Goal: Information Seeking & Learning: Find specific fact

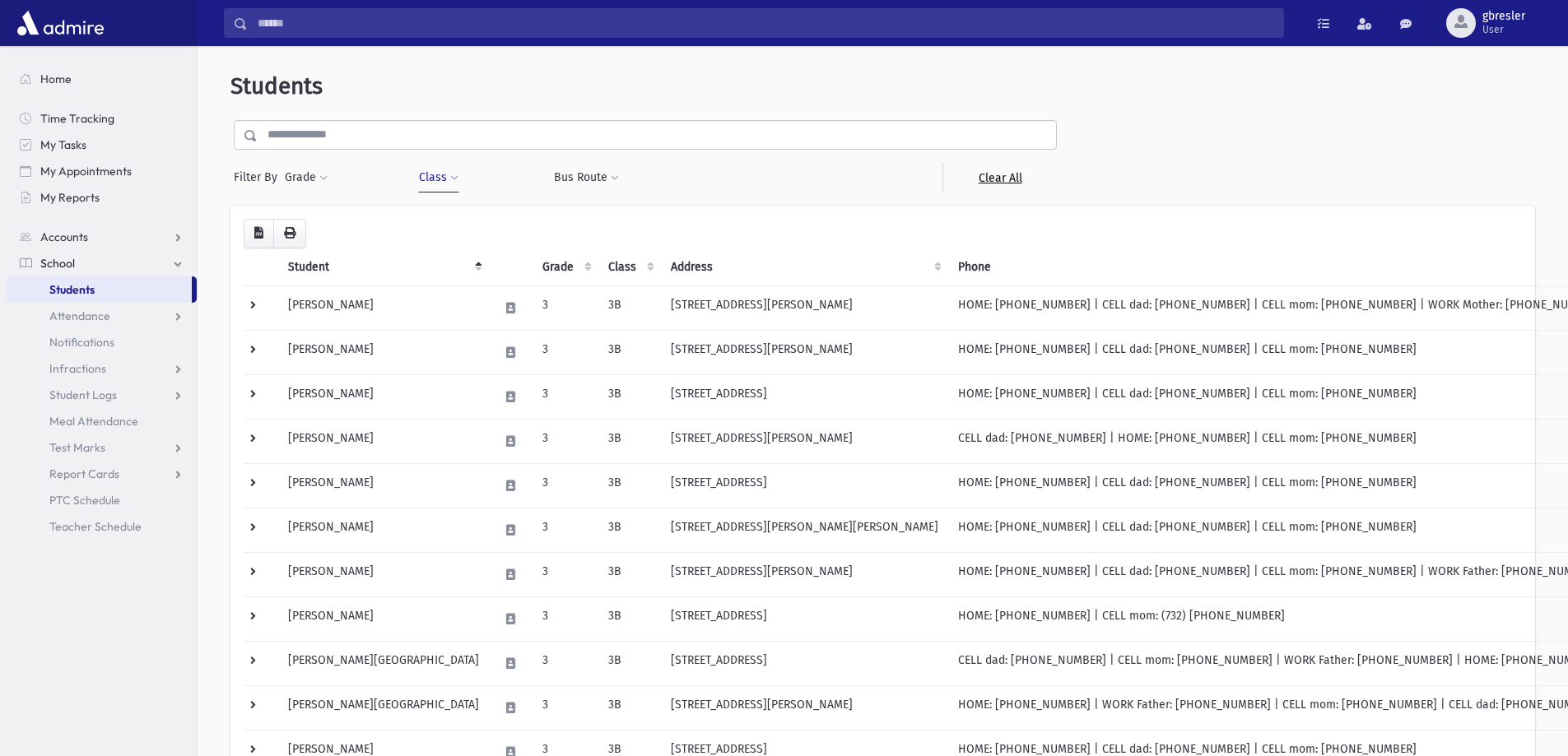
click at [979, 179] on link "Clear All" at bounding box center [999, 178] width 114 height 30
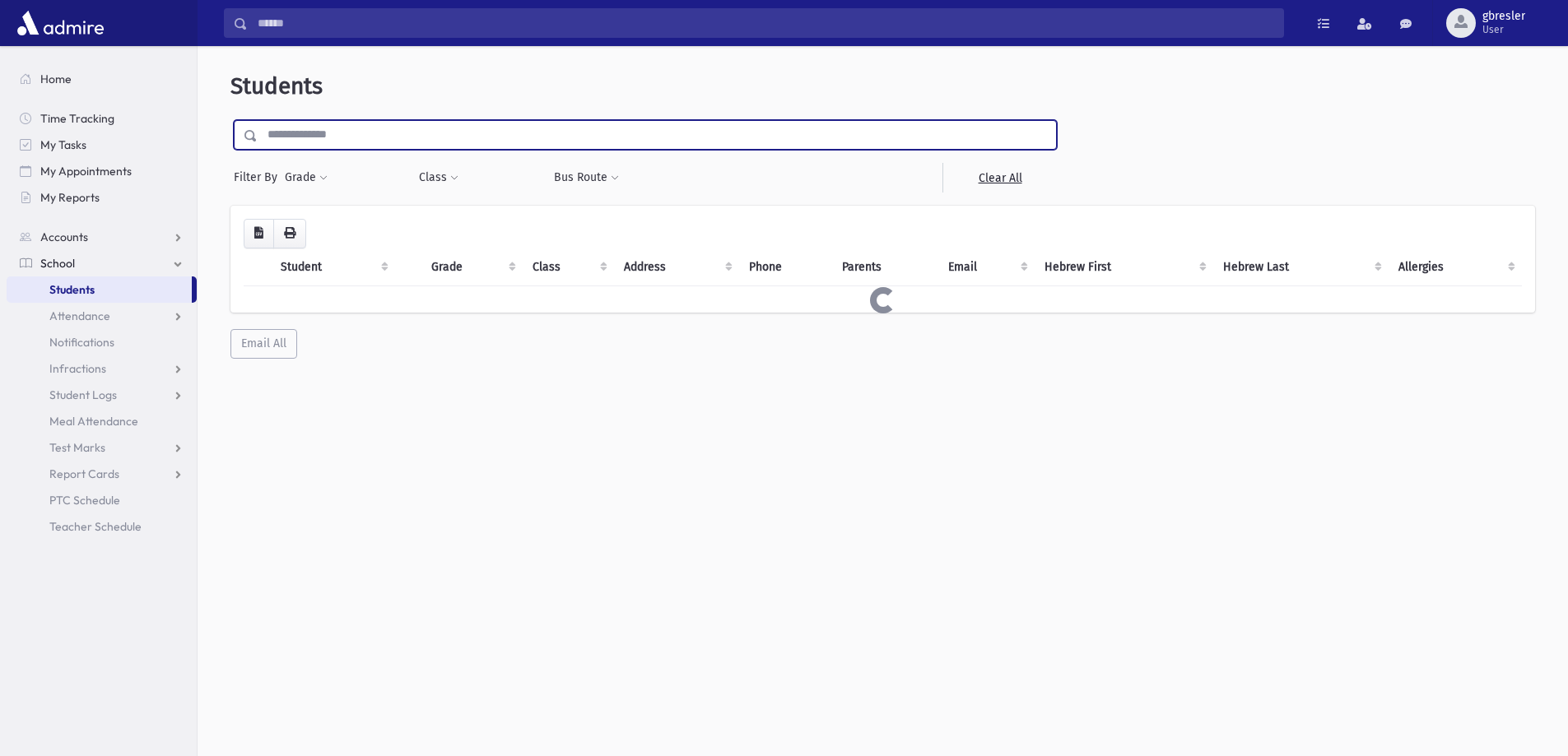
drag, startPoint x: 0, startPoint y: 0, endPoint x: 349, endPoint y: 139, distance: 375.7
click at [349, 139] on input "text" at bounding box center [657, 135] width 799 height 30
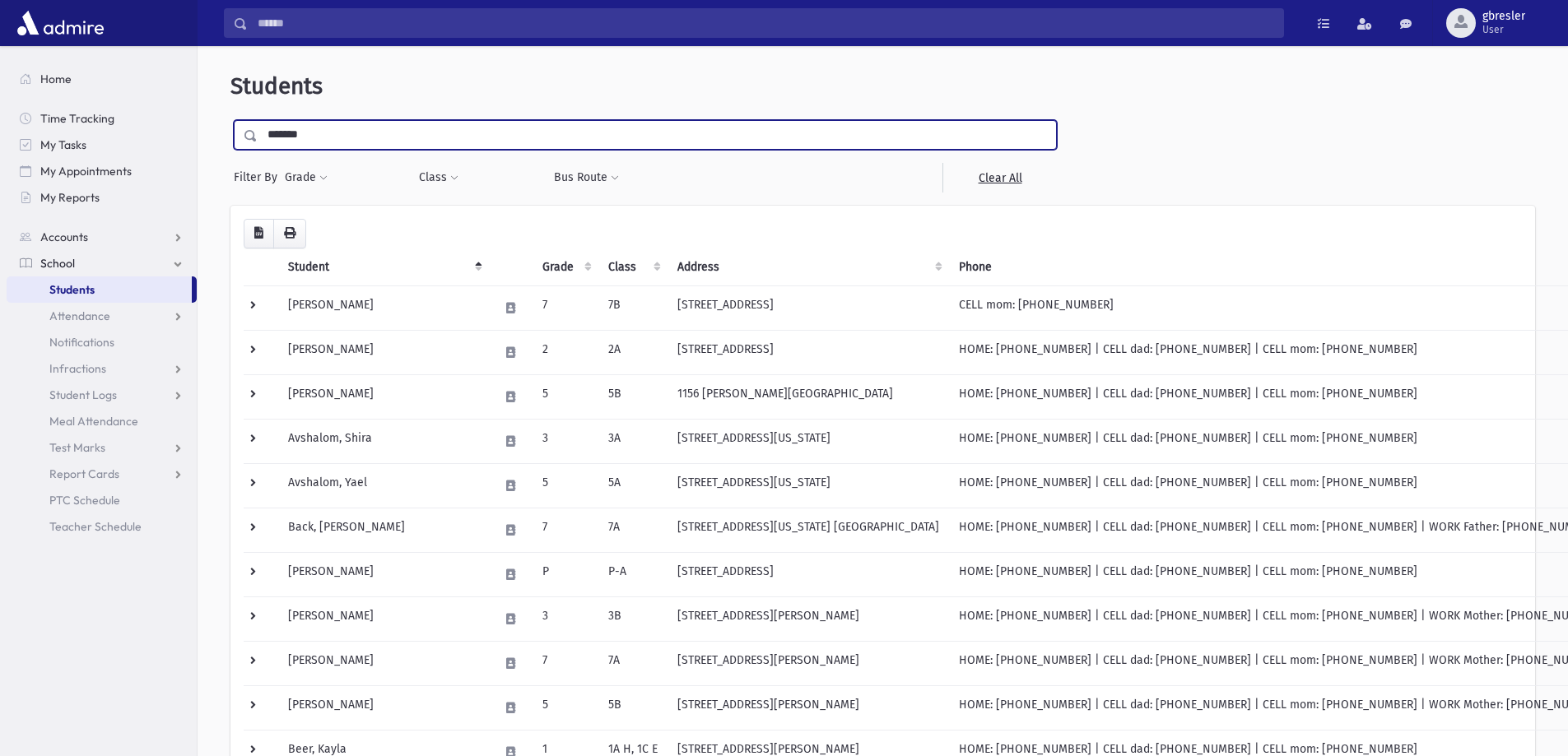
type input "*******"
click at [231, 120] on input "submit" at bounding box center [253, 131] width 46 height 22
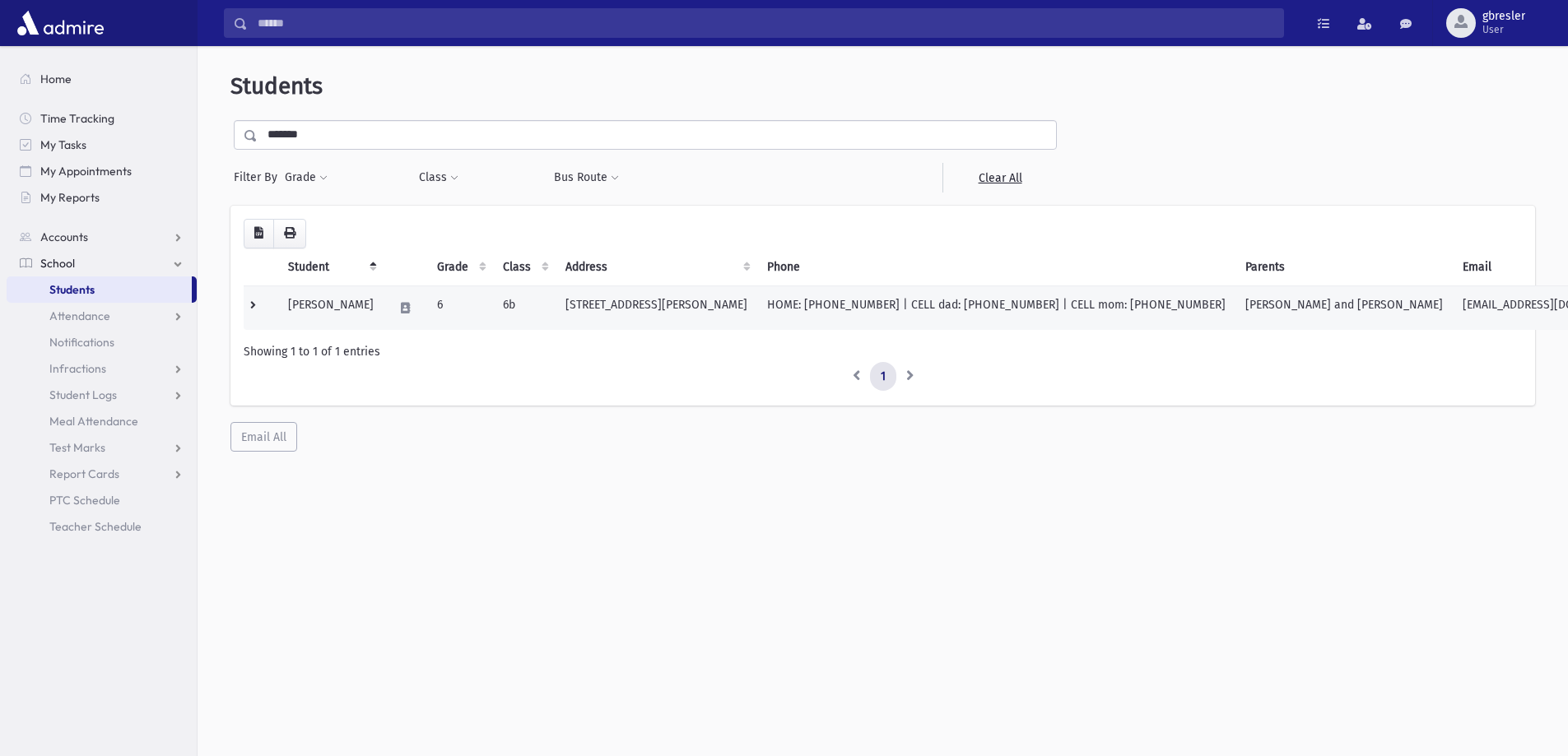
click at [325, 304] on td "[PERSON_NAME]" at bounding box center [331, 307] width 105 height 44
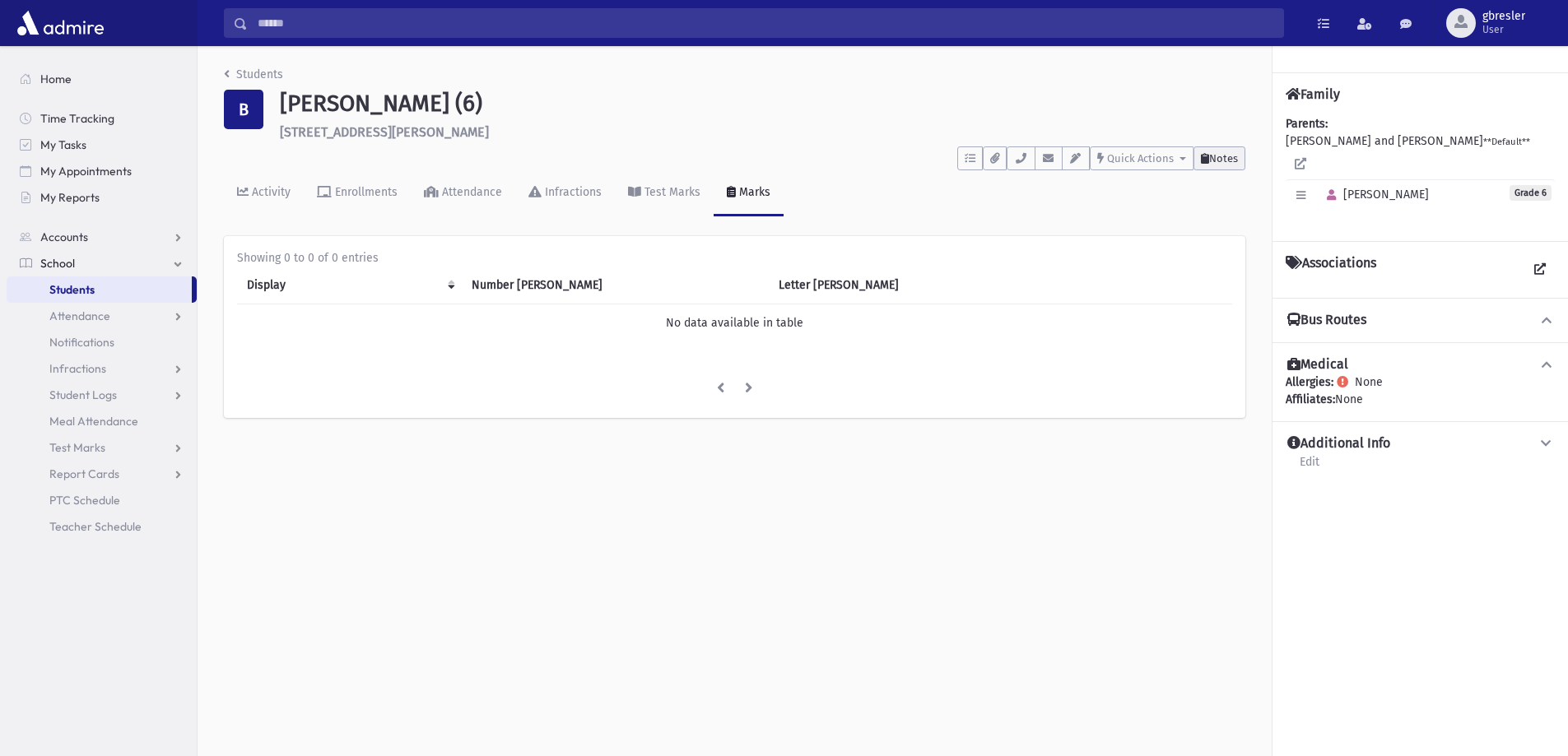
click at [1243, 162] on button "Notes" at bounding box center [1218, 157] width 52 height 23
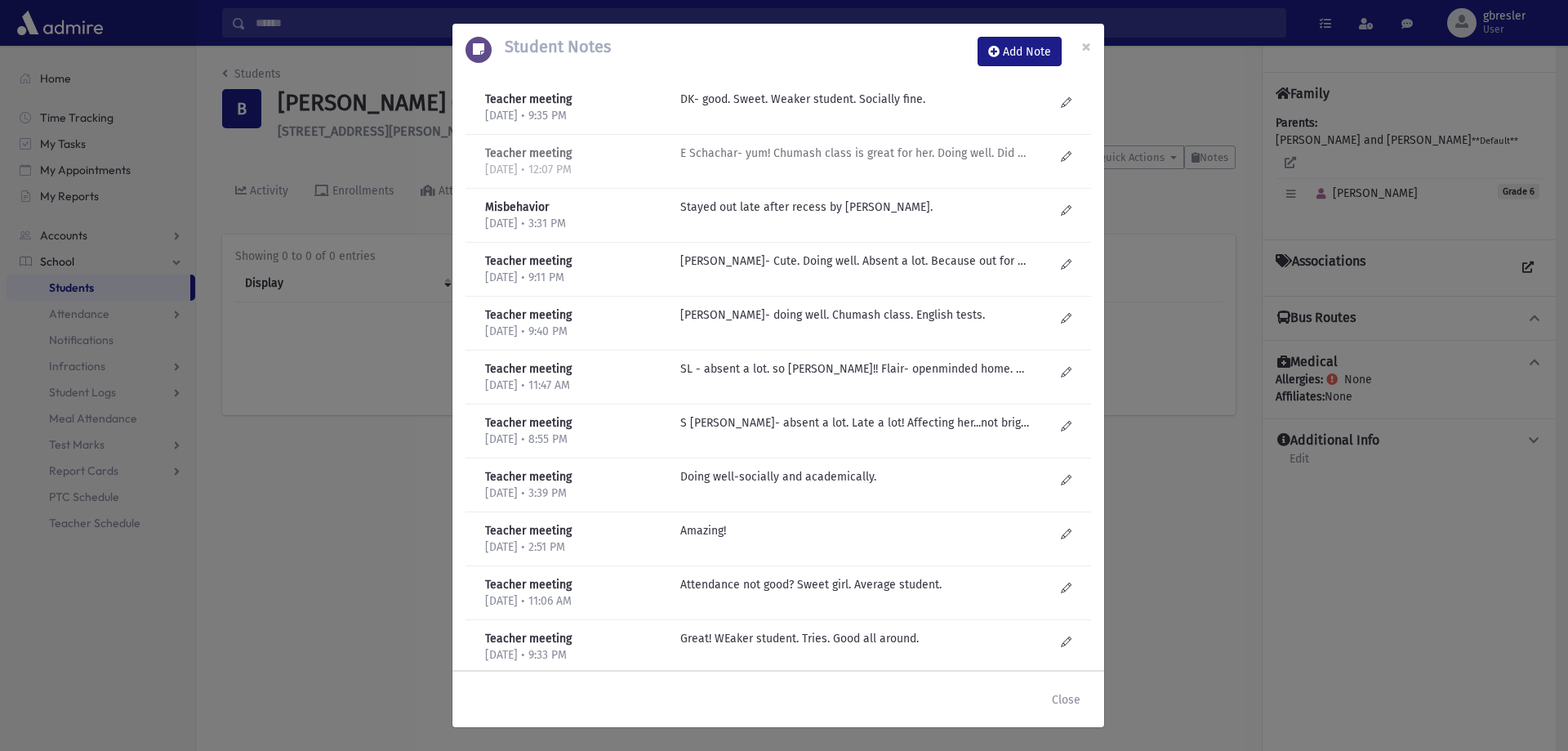
click at [874, 156] on p "E Schachar- yum! Chumash class is great for her. Doing well. Did work, involved." at bounding box center [855, 153] width 350 height 17
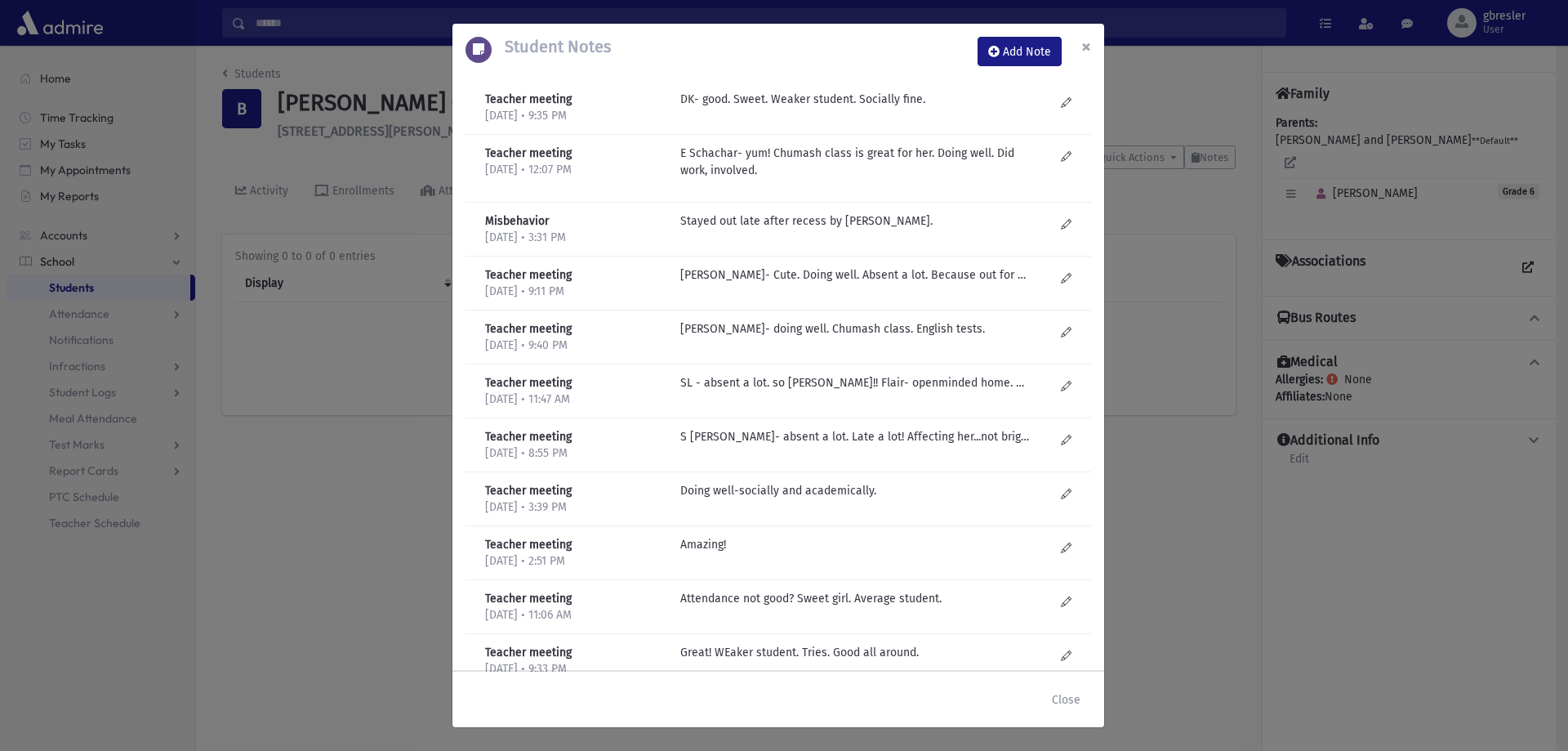
click at [1087, 44] on span "×" at bounding box center [1086, 47] width 10 height 23
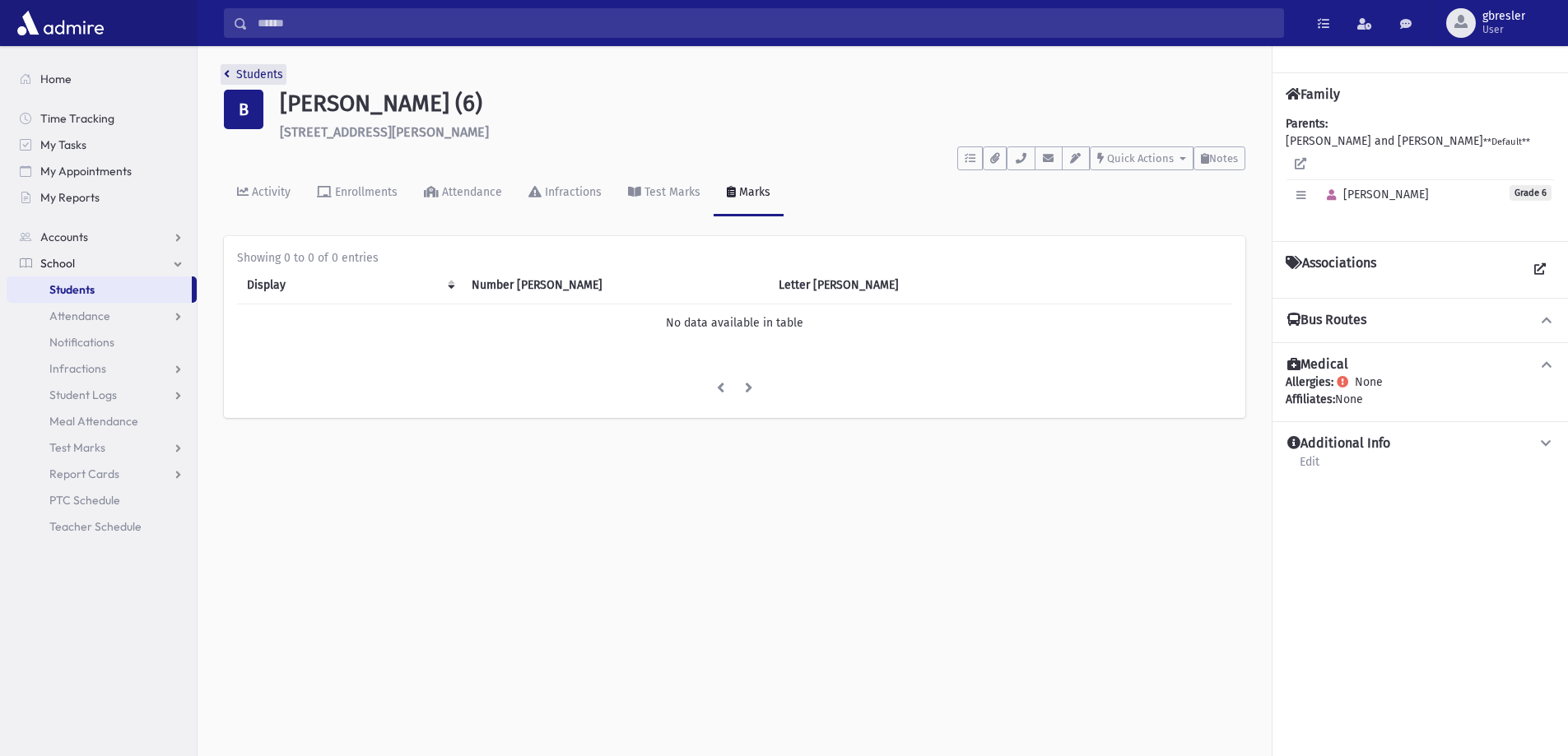
click at [233, 72] on link "Students" at bounding box center [253, 74] width 59 height 14
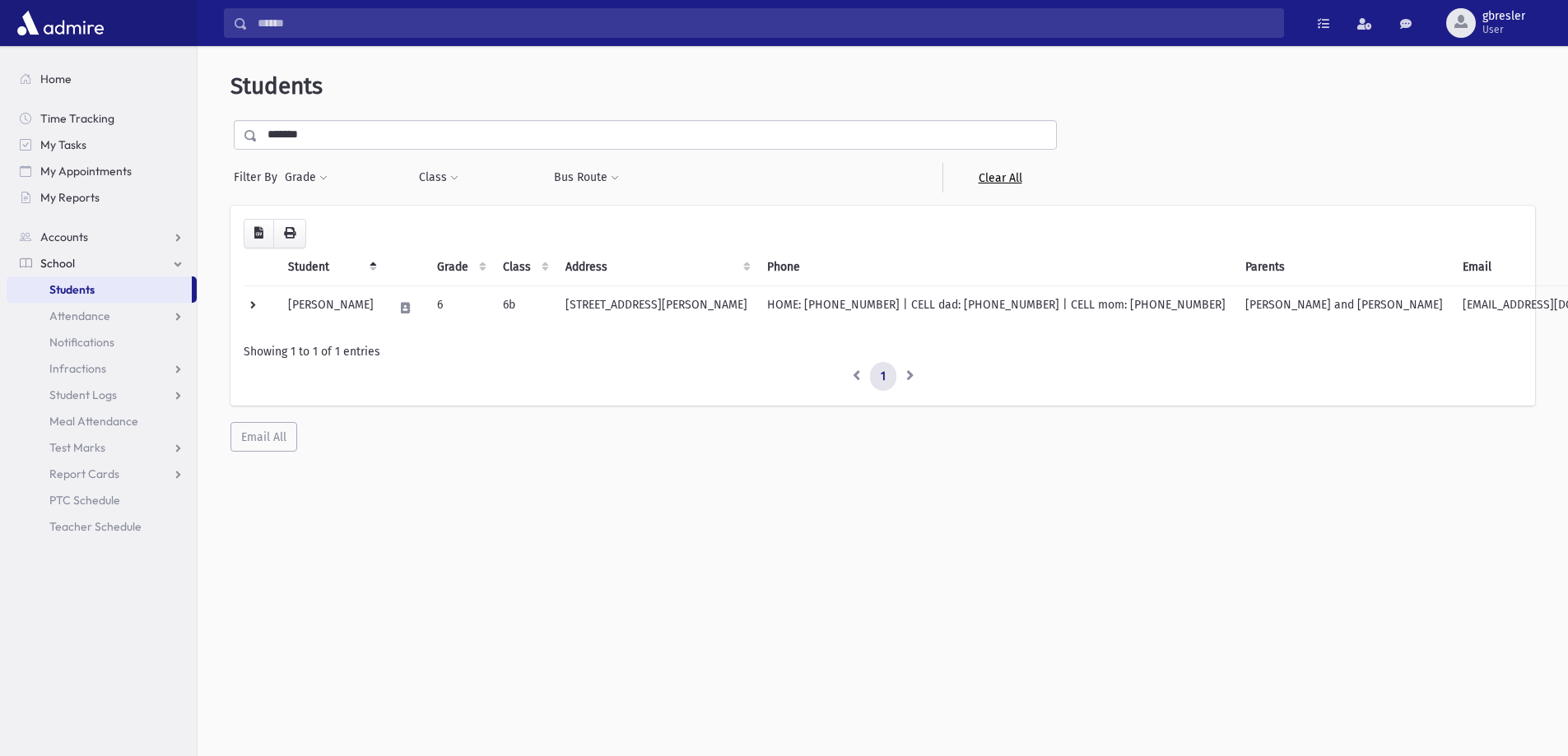
click at [985, 186] on link "Clear All" at bounding box center [999, 178] width 114 height 30
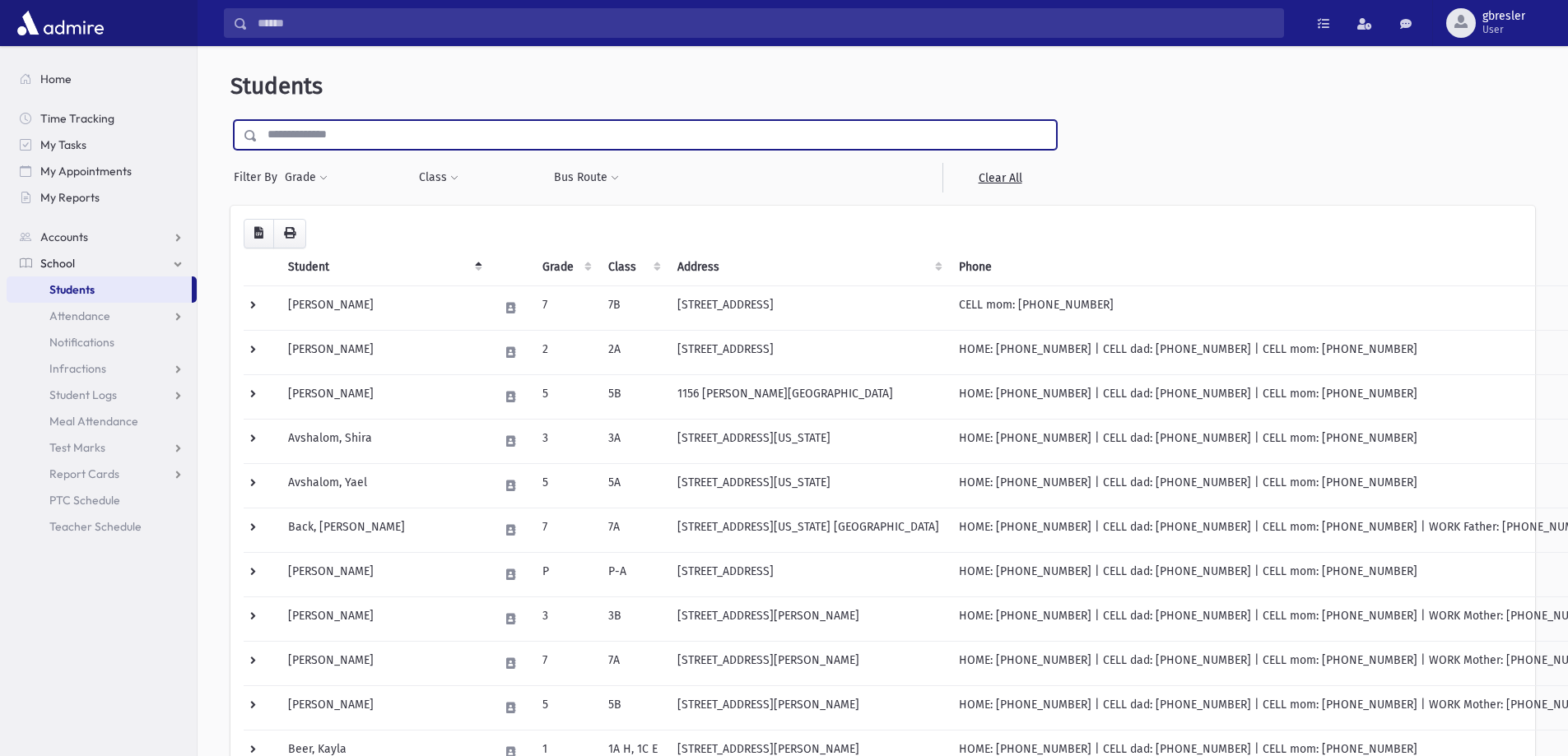
click at [298, 132] on input "text" at bounding box center [657, 135] width 799 height 30
type input "*****"
click at [231, 120] on input "submit" at bounding box center [253, 131] width 46 height 22
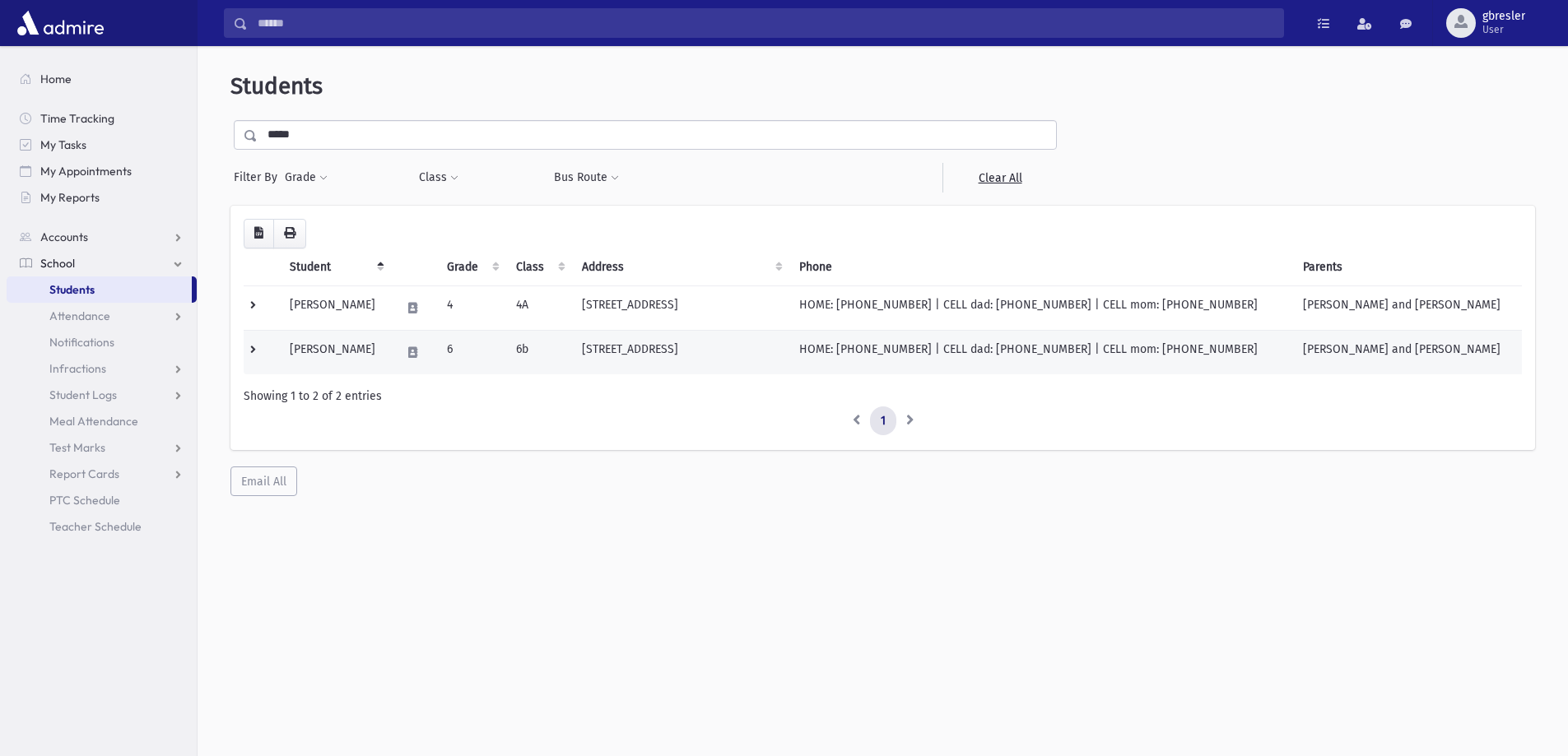
click at [347, 348] on td "Bloch, Miriam" at bounding box center [336, 351] width 112 height 44
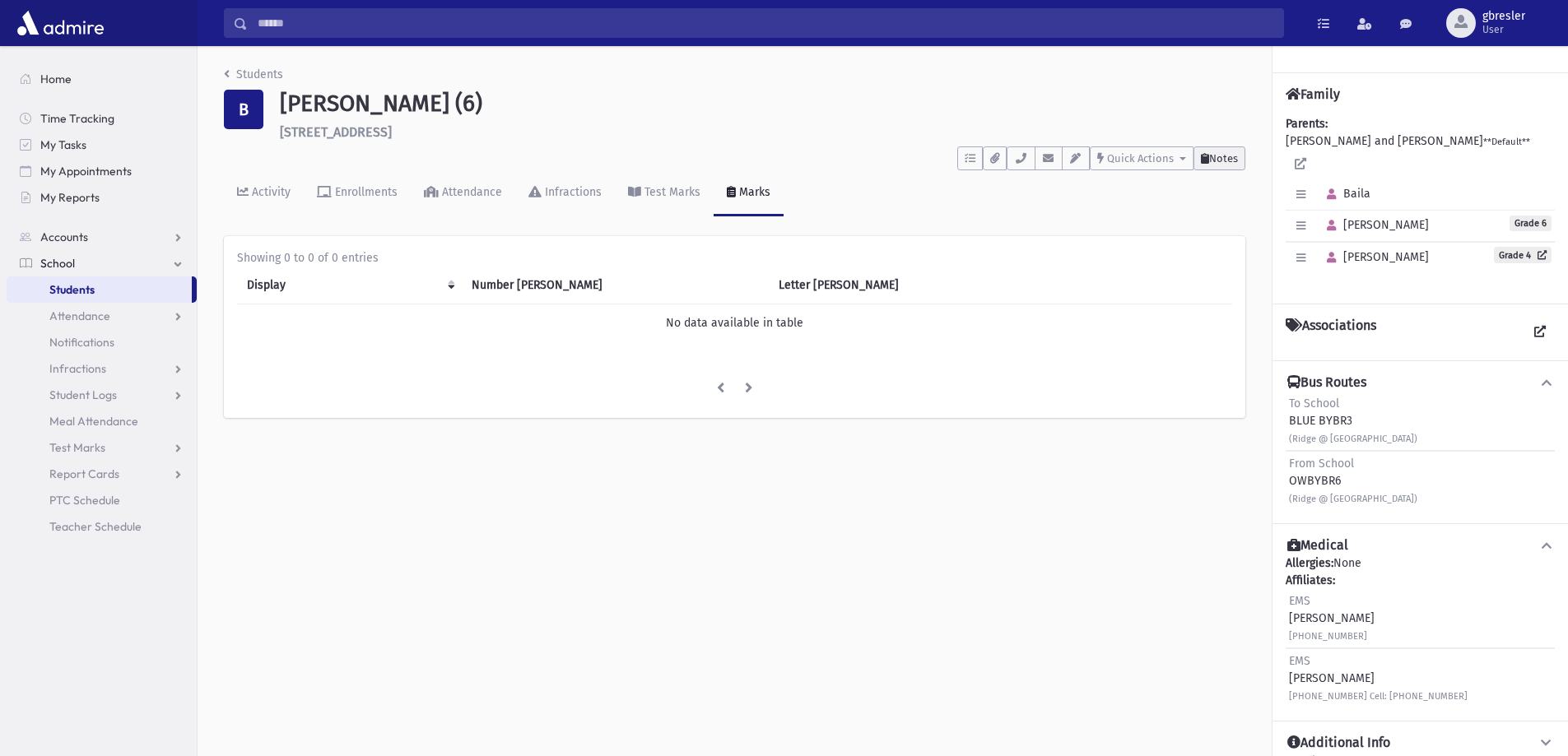
click at [1216, 163] on span "Notes" at bounding box center [1223, 157] width 29 height 12
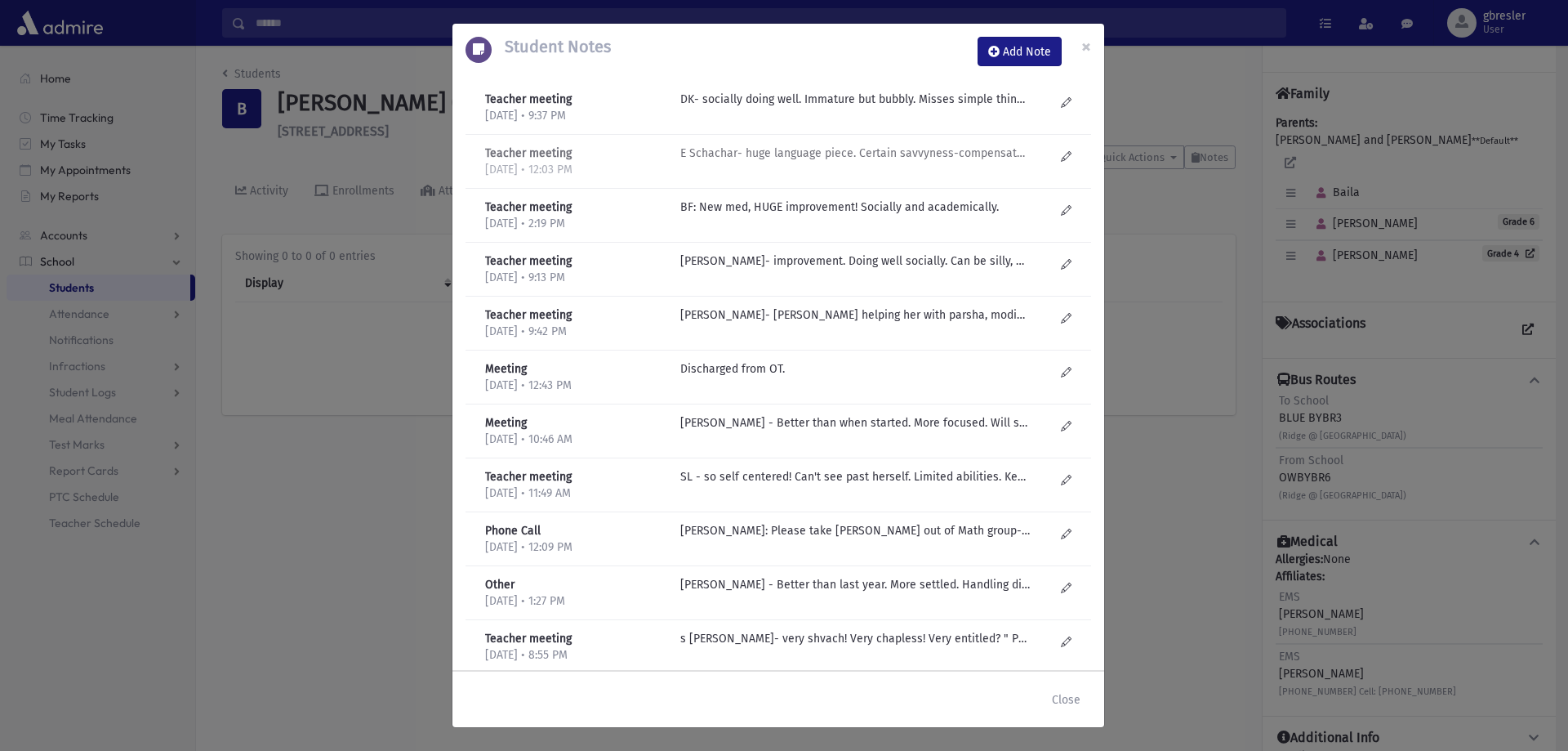
click at [870, 160] on p "E Schachar- huge language piece. Certain savvyness-compensates for a lot. Didn'…" at bounding box center [855, 153] width 350 height 17
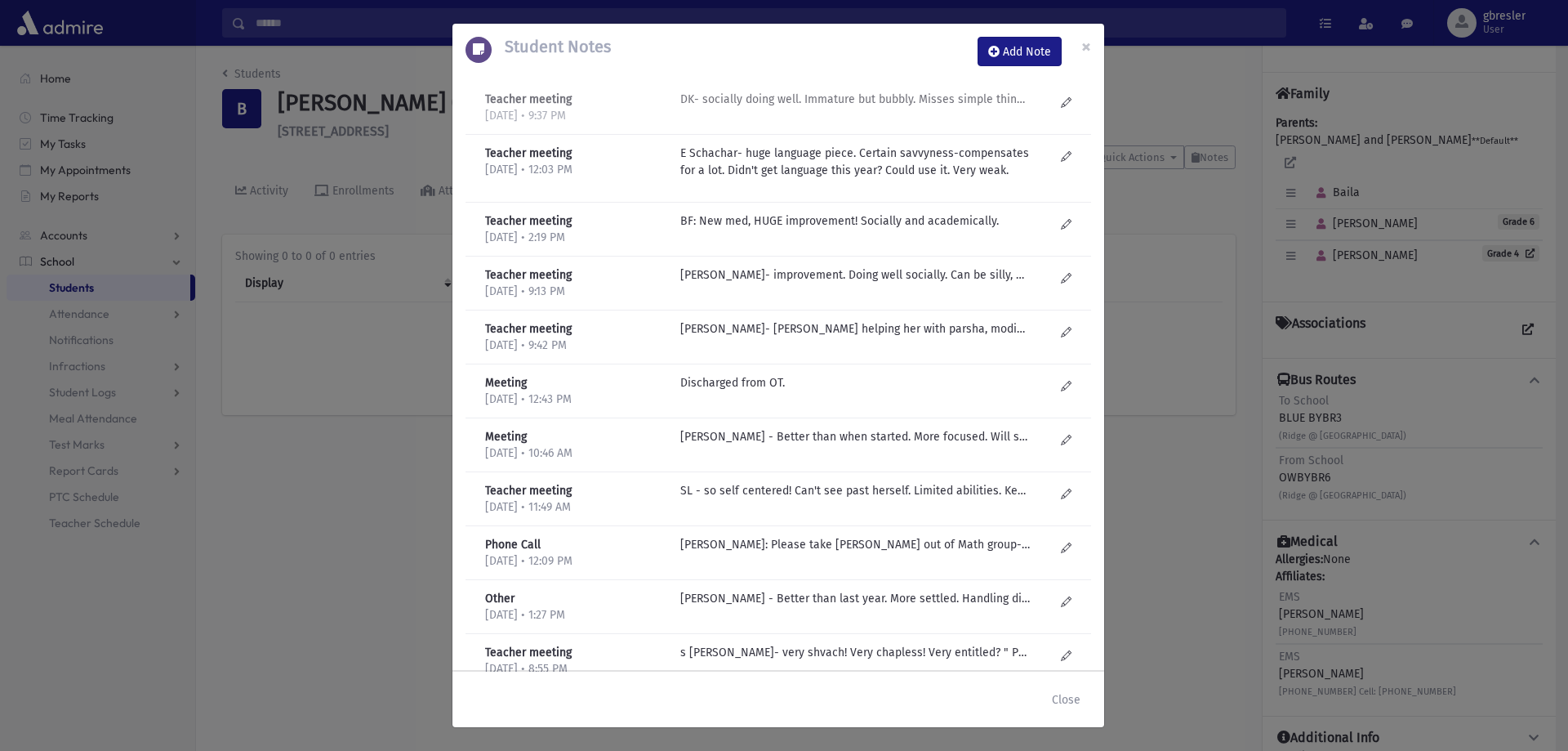
click at [982, 98] on p "DK- socially doing well. Immature but bubbly. Misses simple things." at bounding box center [855, 99] width 350 height 17
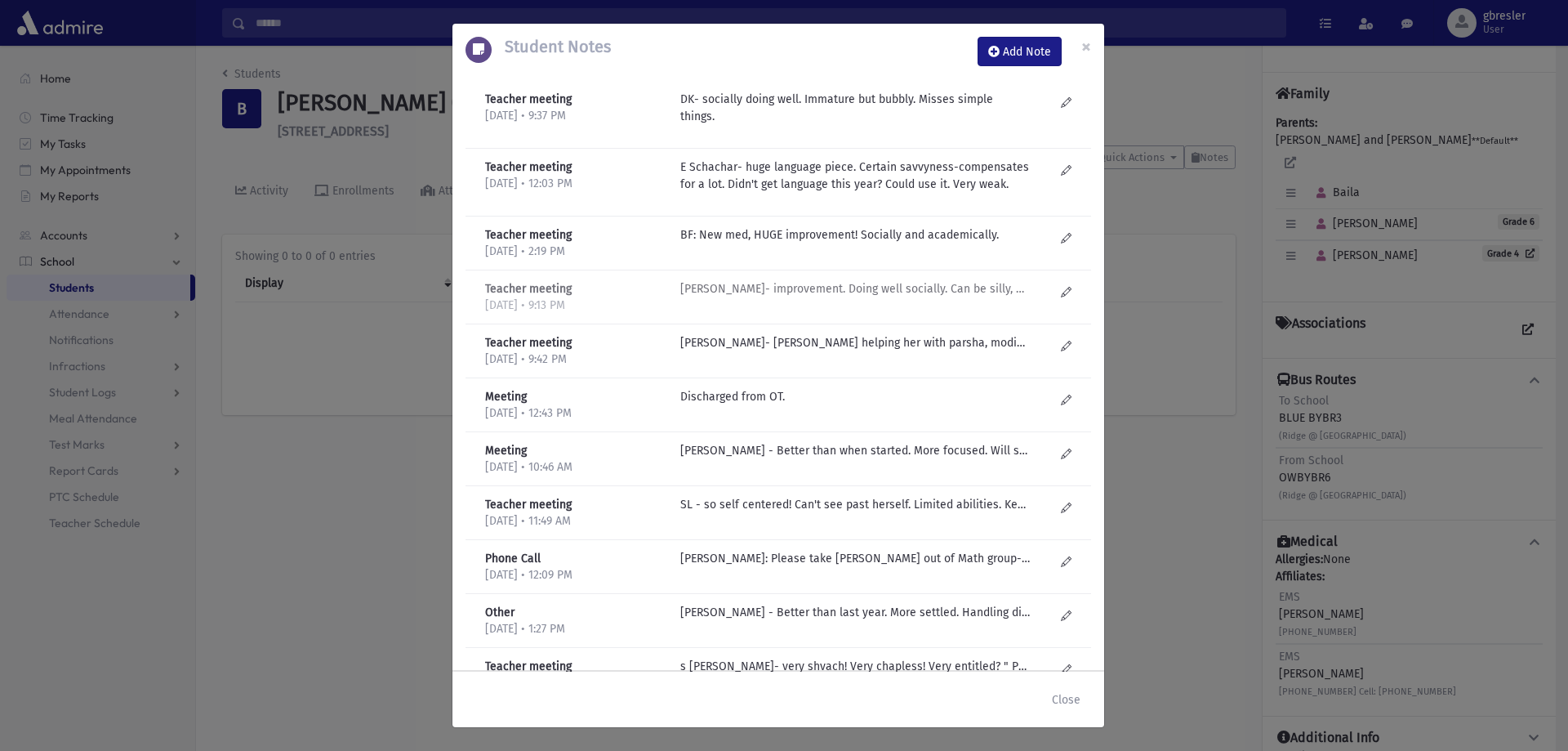
click at [919, 293] on p "D Kilberg- improvement. Doing well socially. Can be silly, but girls like her. …" at bounding box center [855, 288] width 350 height 17
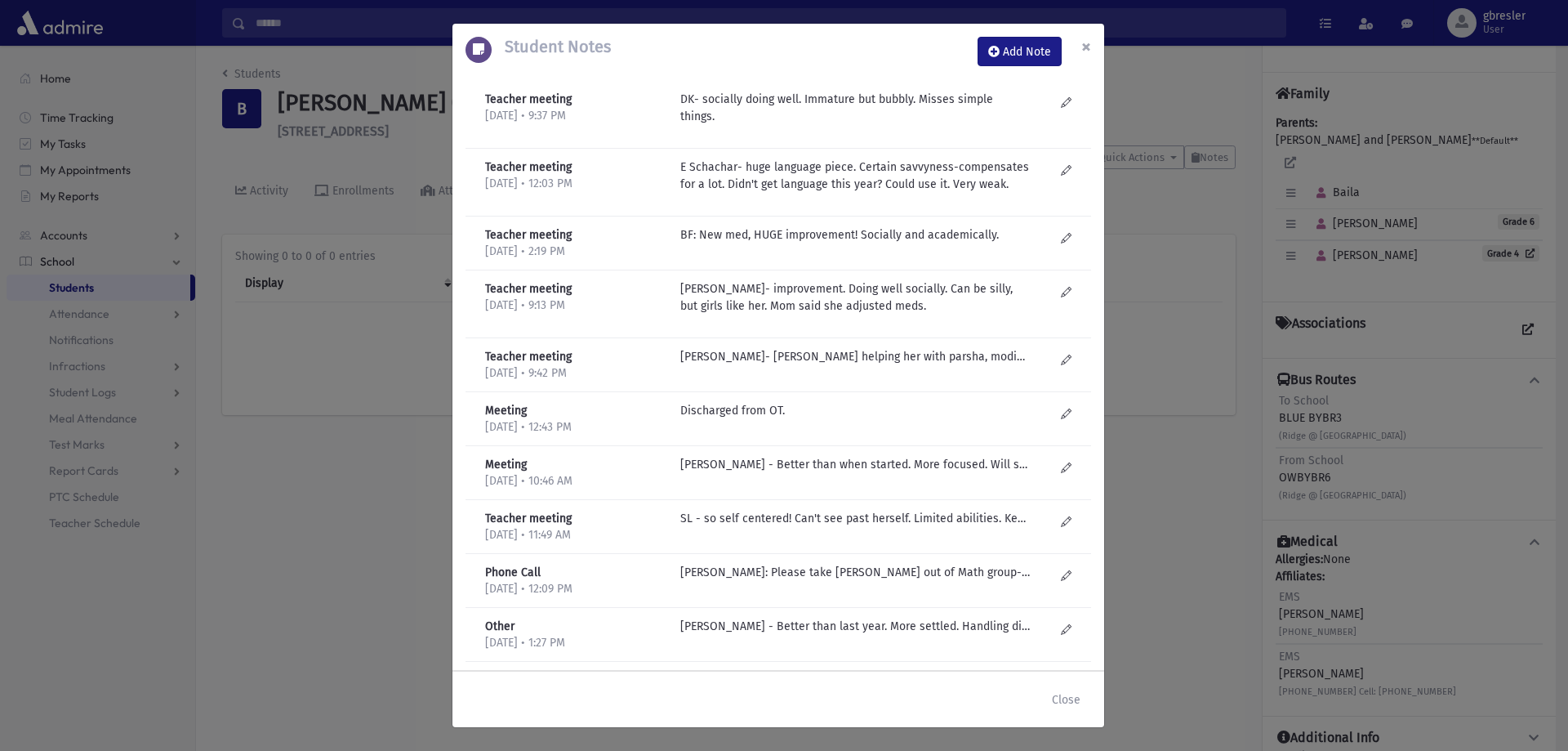
click at [1080, 46] on button "×" at bounding box center [1086, 46] width 36 height 46
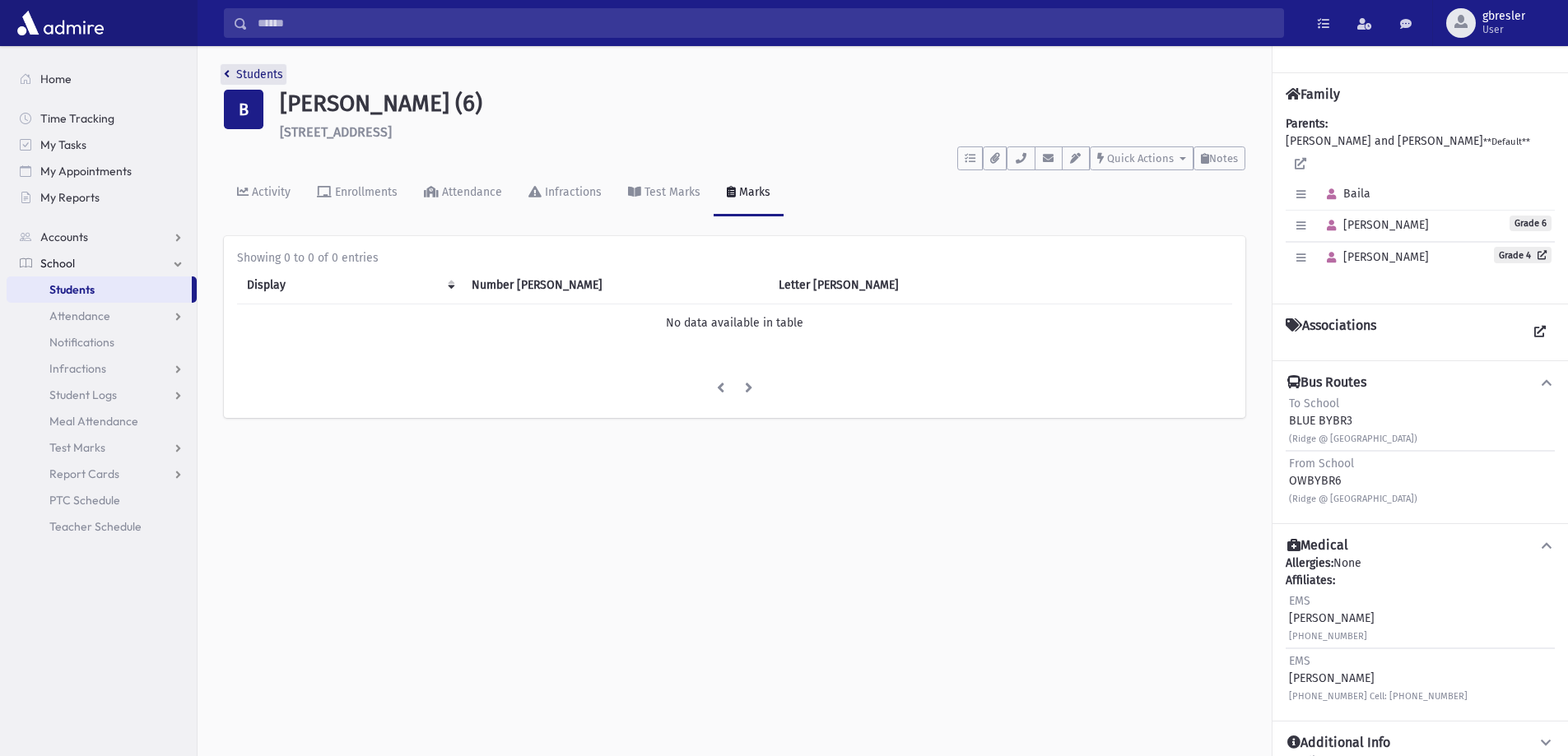
click at [273, 74] on link "Students" at bounding box center [253, 74] width 59 height 14
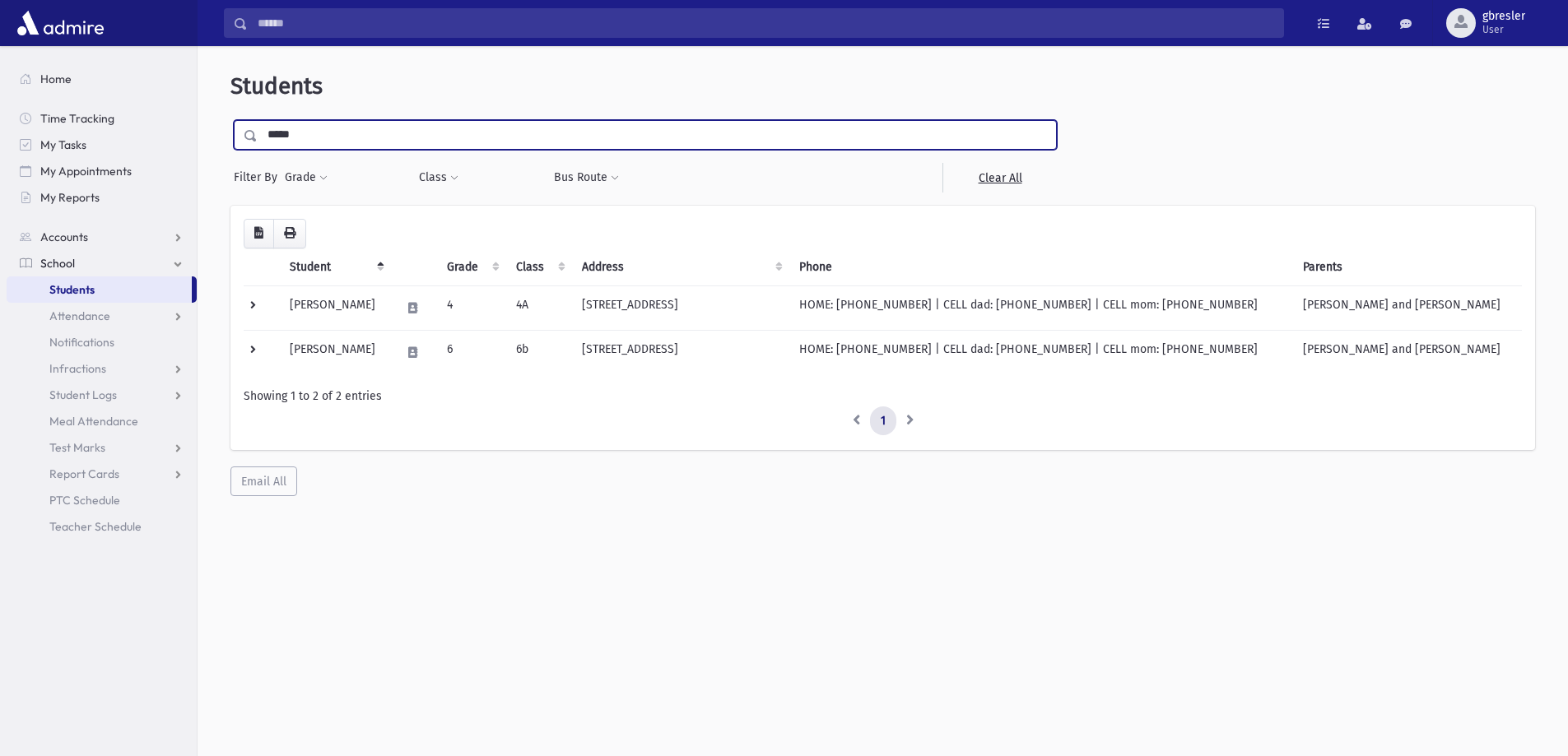
drag, startPoint x: 313, startPoint y: 143, endPoint x: 246, endPoint y: 148, distance: 67.2
click at [246, 148] on div "*****" at bounding box center [645, 135] width 823 height 30
type input "******"
click at [231, 120] on input "submit" at bounding box center [253, 131] width 46 height 22
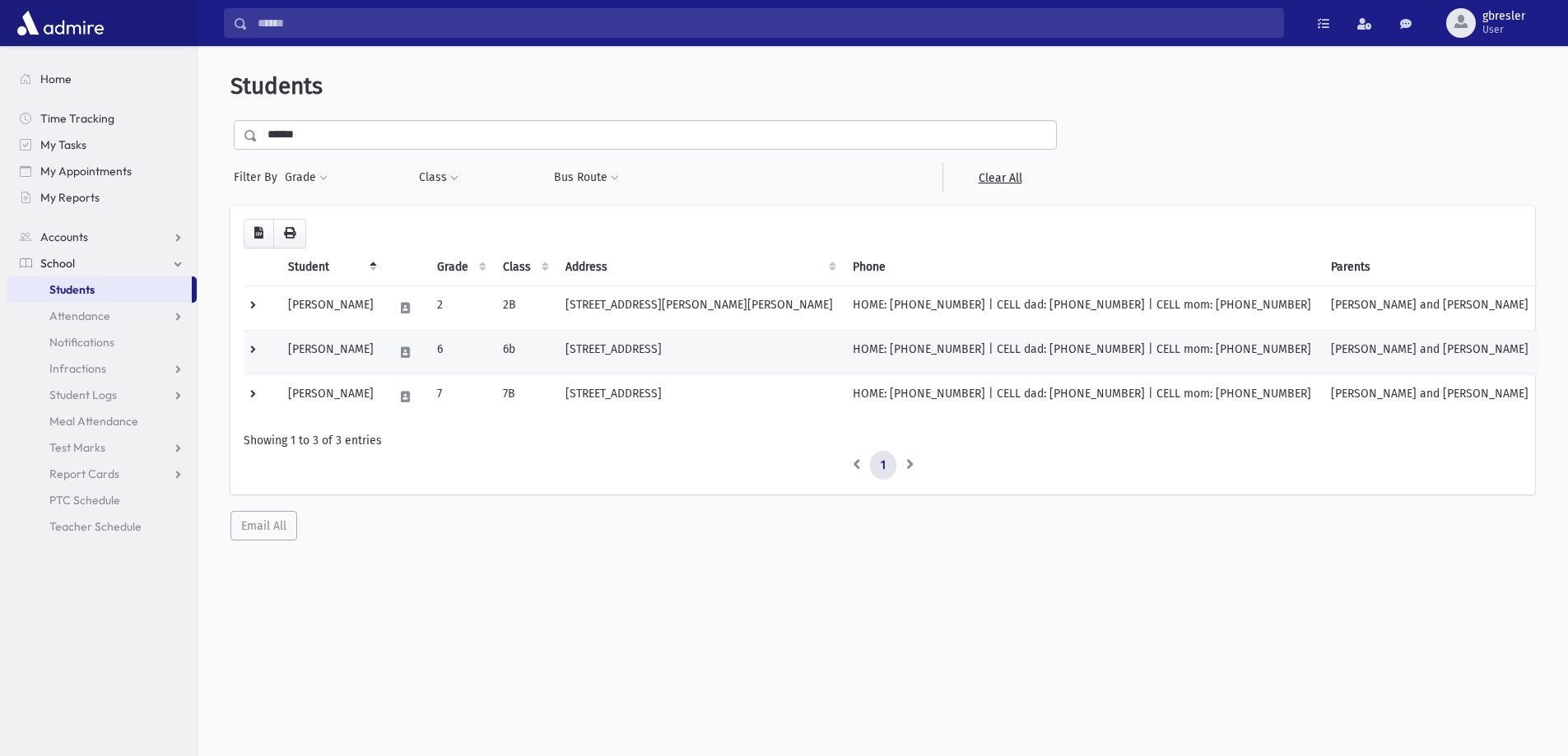
click at [368, 355] on td "[PERSON_NAME]" at bounding box center [331, 351] width 105 height 44
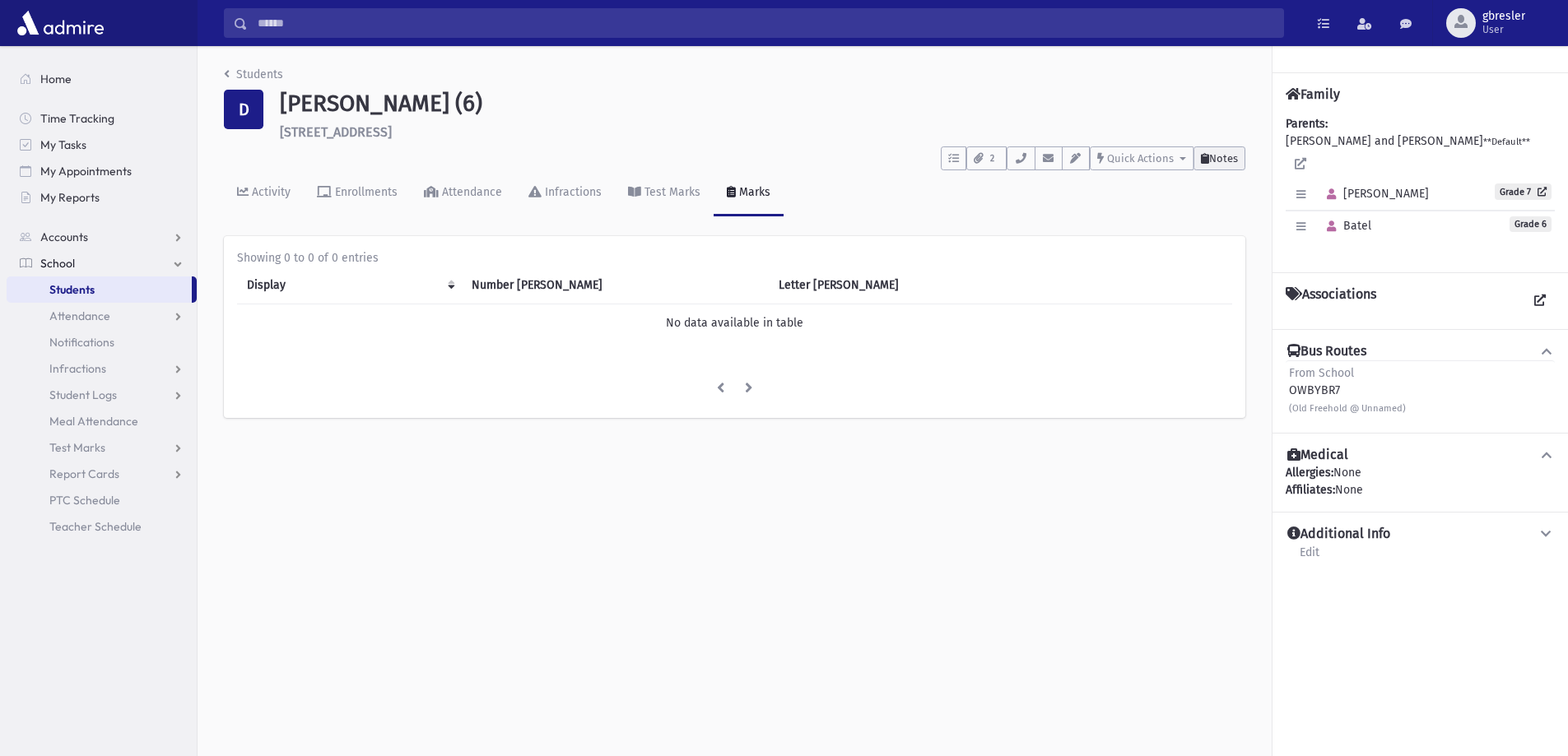
click at [1224, 166] on button "Notes" at bounding box center [1218, 157] width 52 height 23
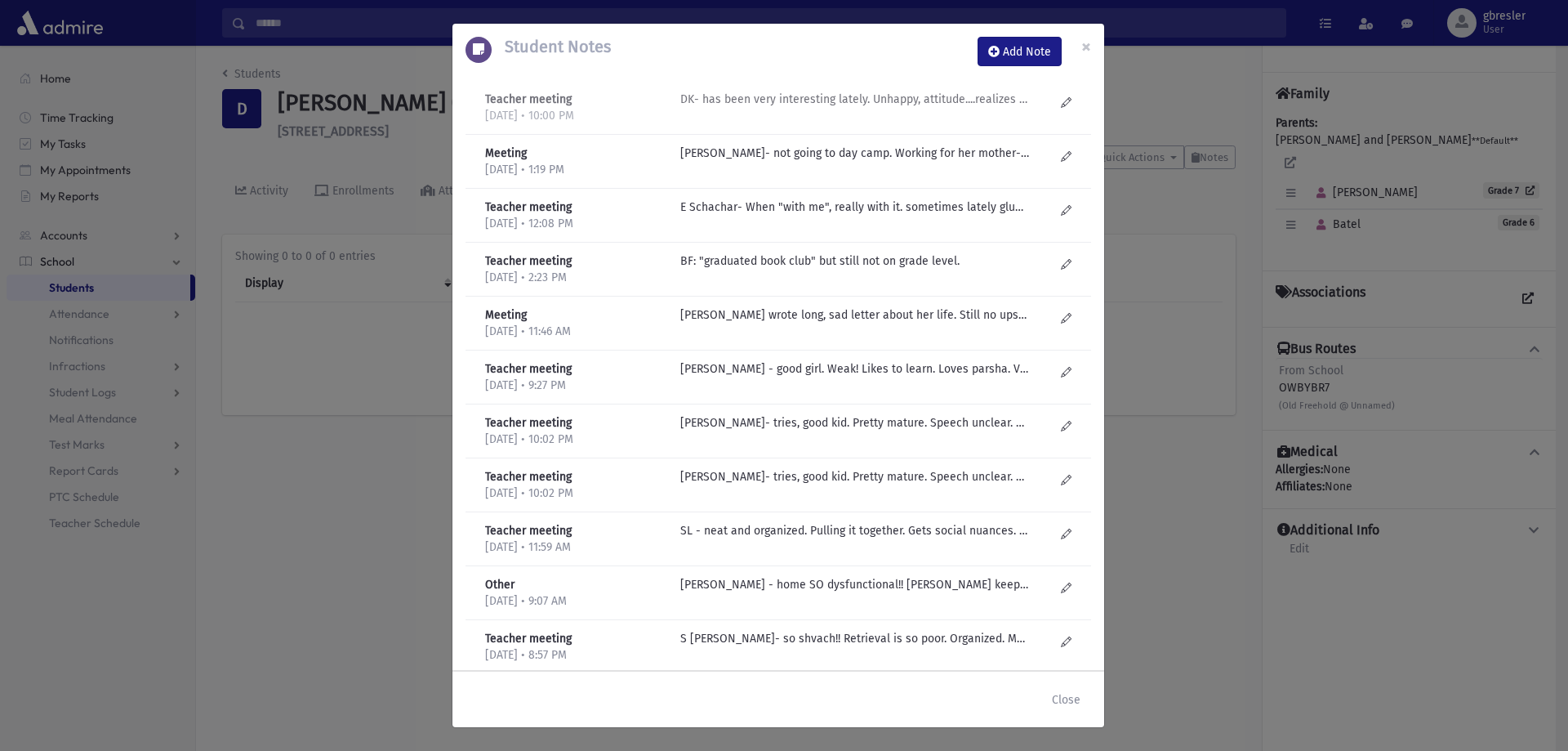
click at [834, 103] on p "DK- has been very interesting lately. Unhappy, attitude....realizes that life i…" at bounding box center [855, 99] width 350 height 17
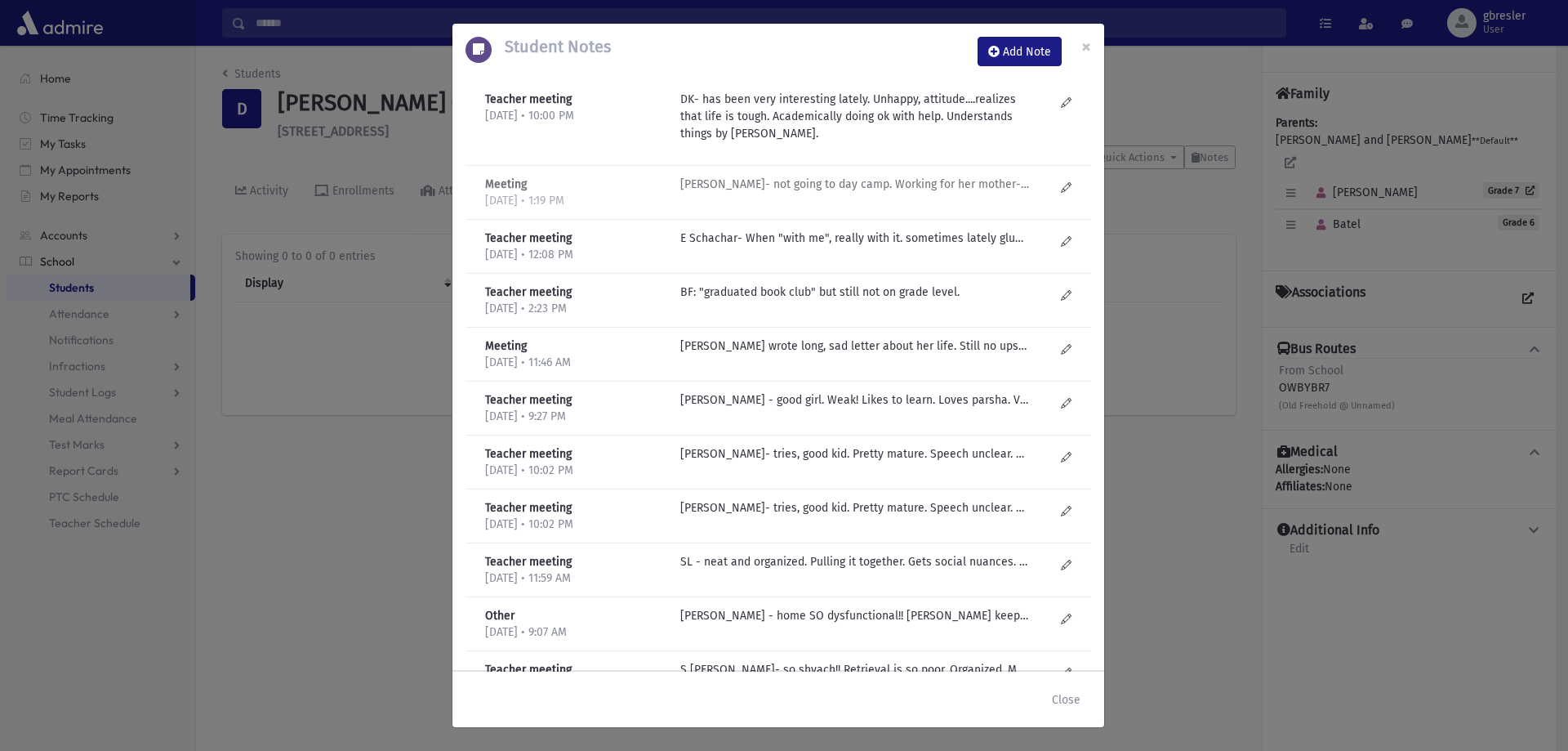
click at [799, 182] on p "[PERSON_NAME]- not going to day camp. Working for her mother-very upset about i…" at bounding box center [855, 184] width 350 height 17
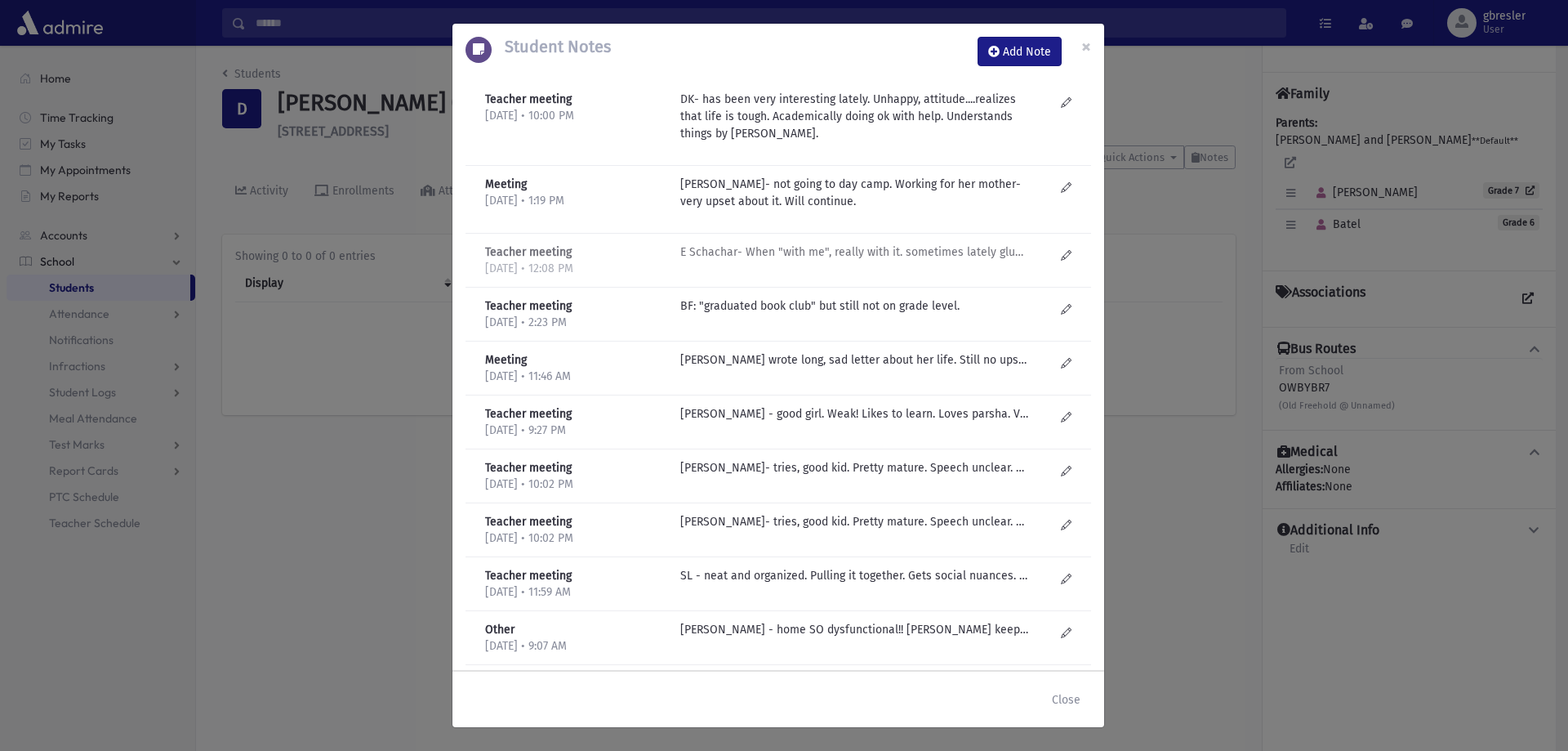
click at [775, 253] on p "E Schachar- When "with me", really with it. sometimes lately glum, unhappy. Hoo…" at bounding box center [855, 252] width 350 height 17
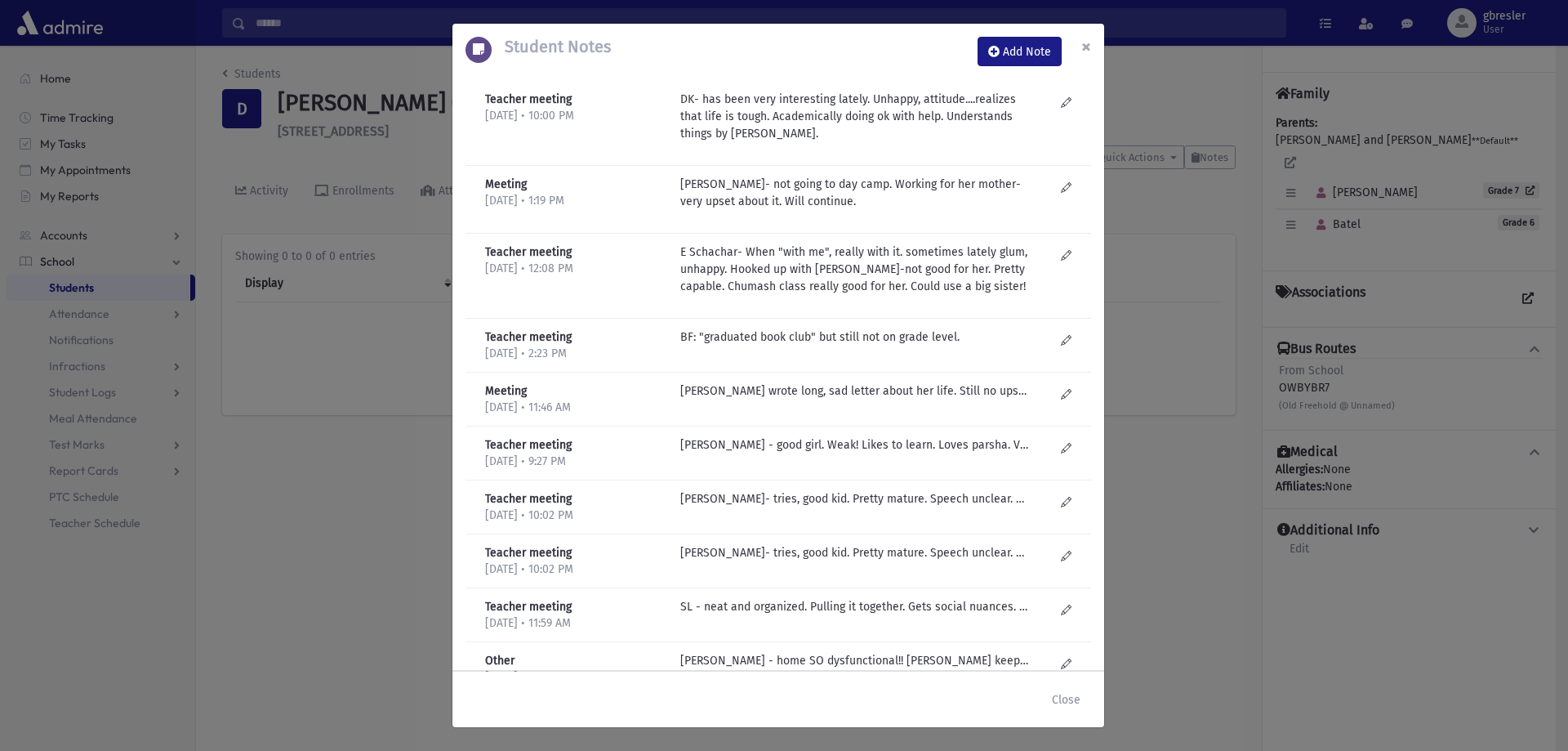
click at [1089, 50] on span "×" at bounding box center [1086, 47] width 10 height 23
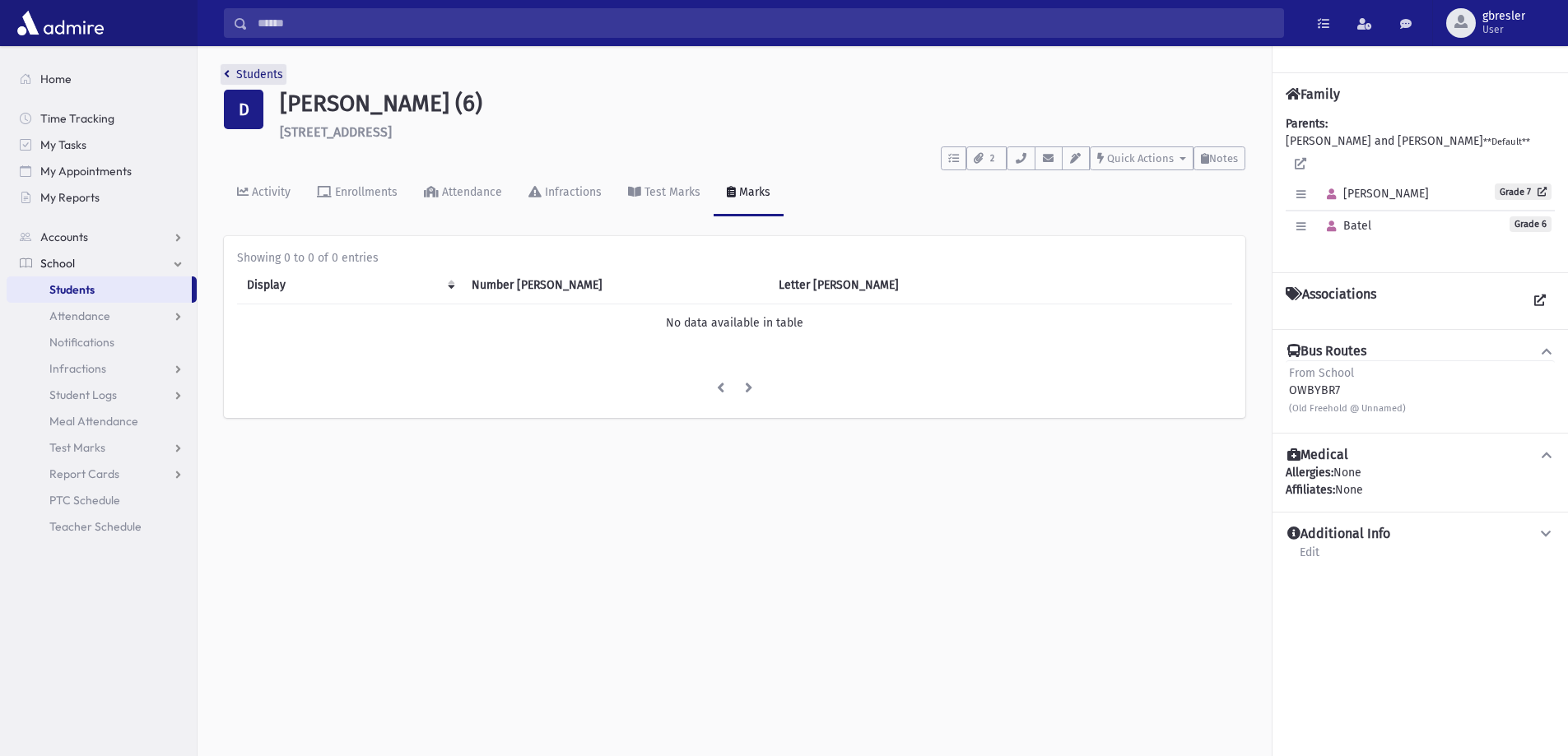
click at [266, 71] on link "Students" at bounding box center [253, 74] width 59 height 14
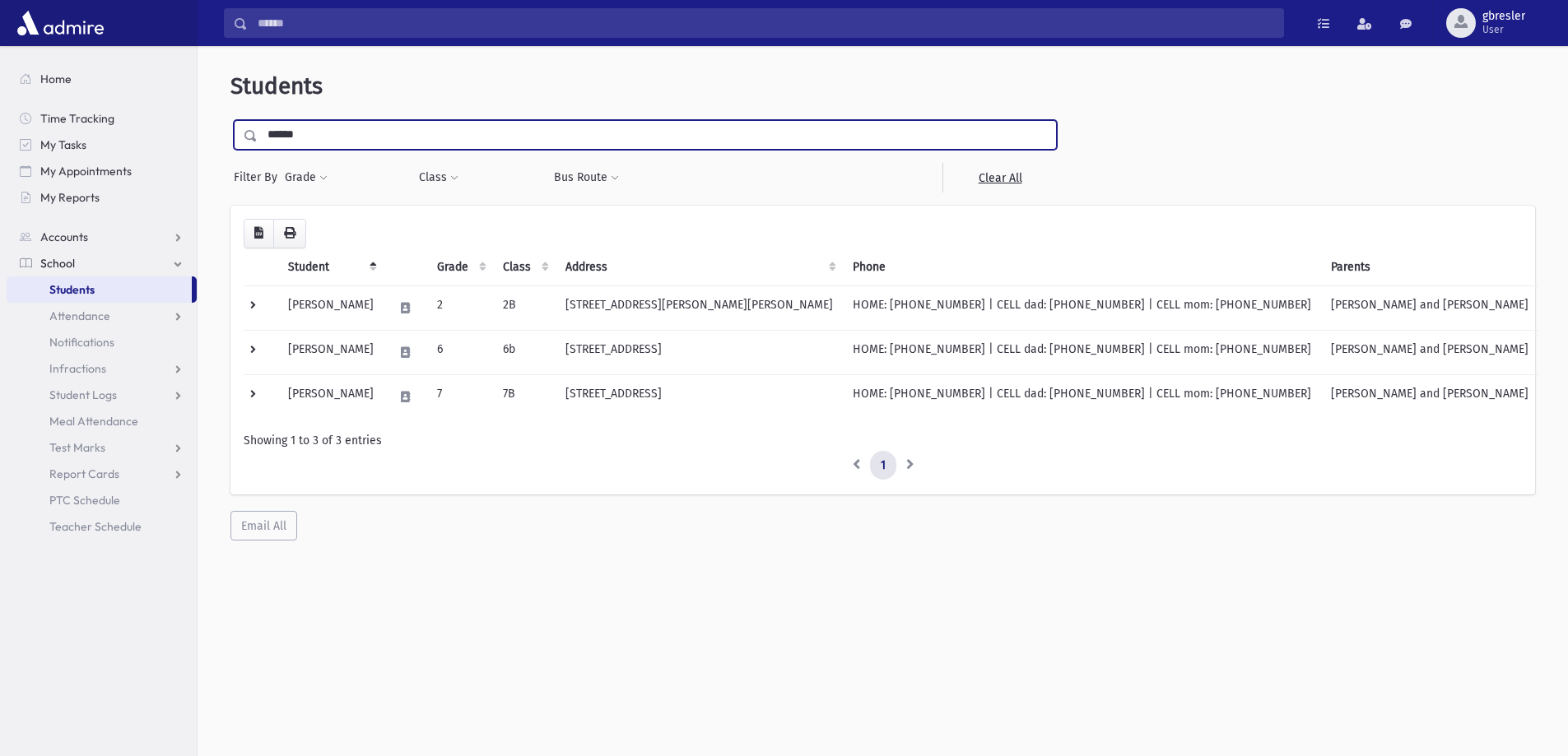
drag, startPoint x: 335, startPoint y: 130, endPoint x: 220, endPoint y: 144, distance: 115.8
click at [220, 144] on div "Students ****** Filter By Grade * * * * * * * * * * Filter Class ***" at bounding box center [883, 306] width 1357 height 508
type input "*********"
click at [231, 120] on input "submit" at bounding box center [253, 131] width 46 height 22
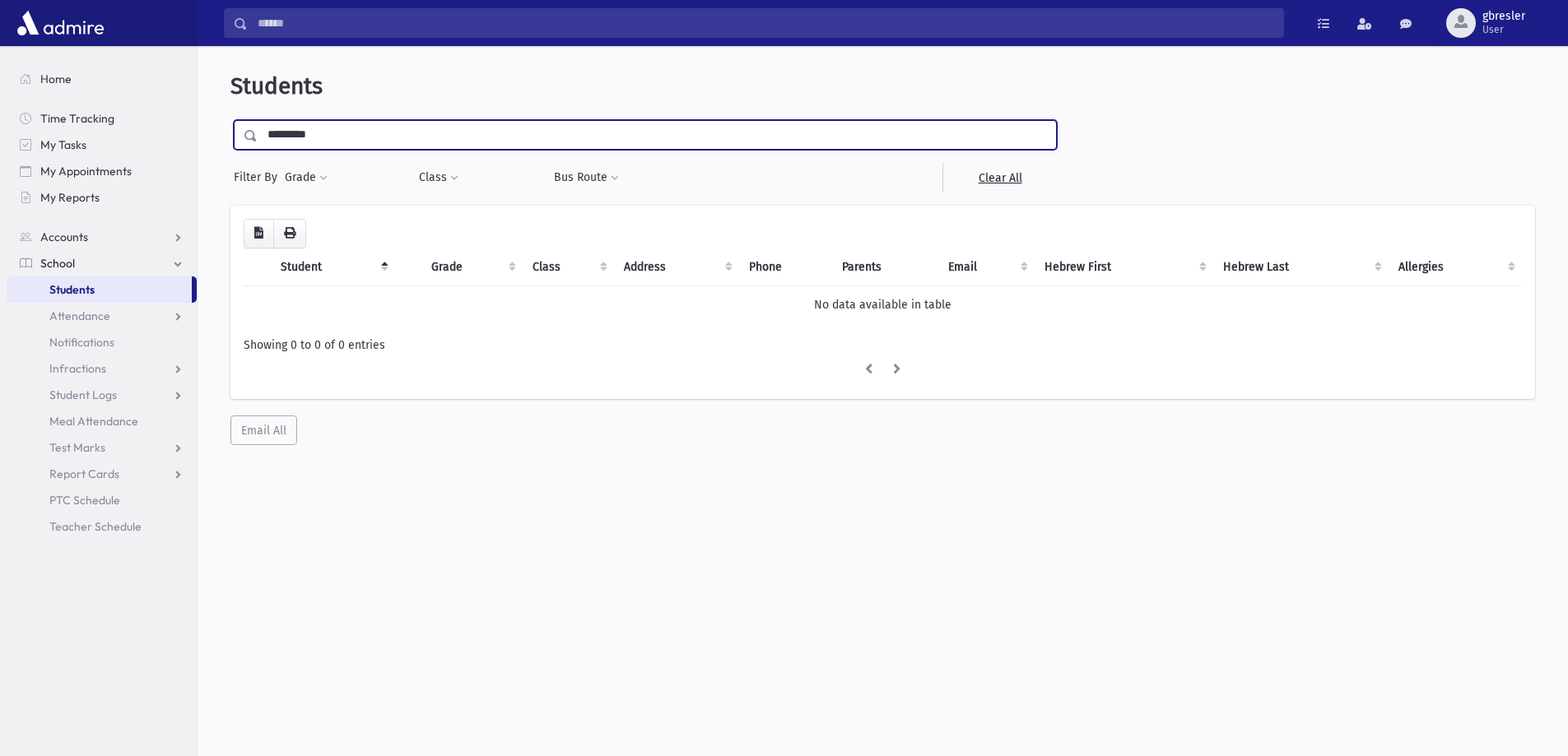
click at [293, 130] on input "*********" at bounding box center [657, 135] width 799 height 30
type input "*********"
click at [231, 120] on input "submit" at bounding box center [253, 131] width 46 height 22
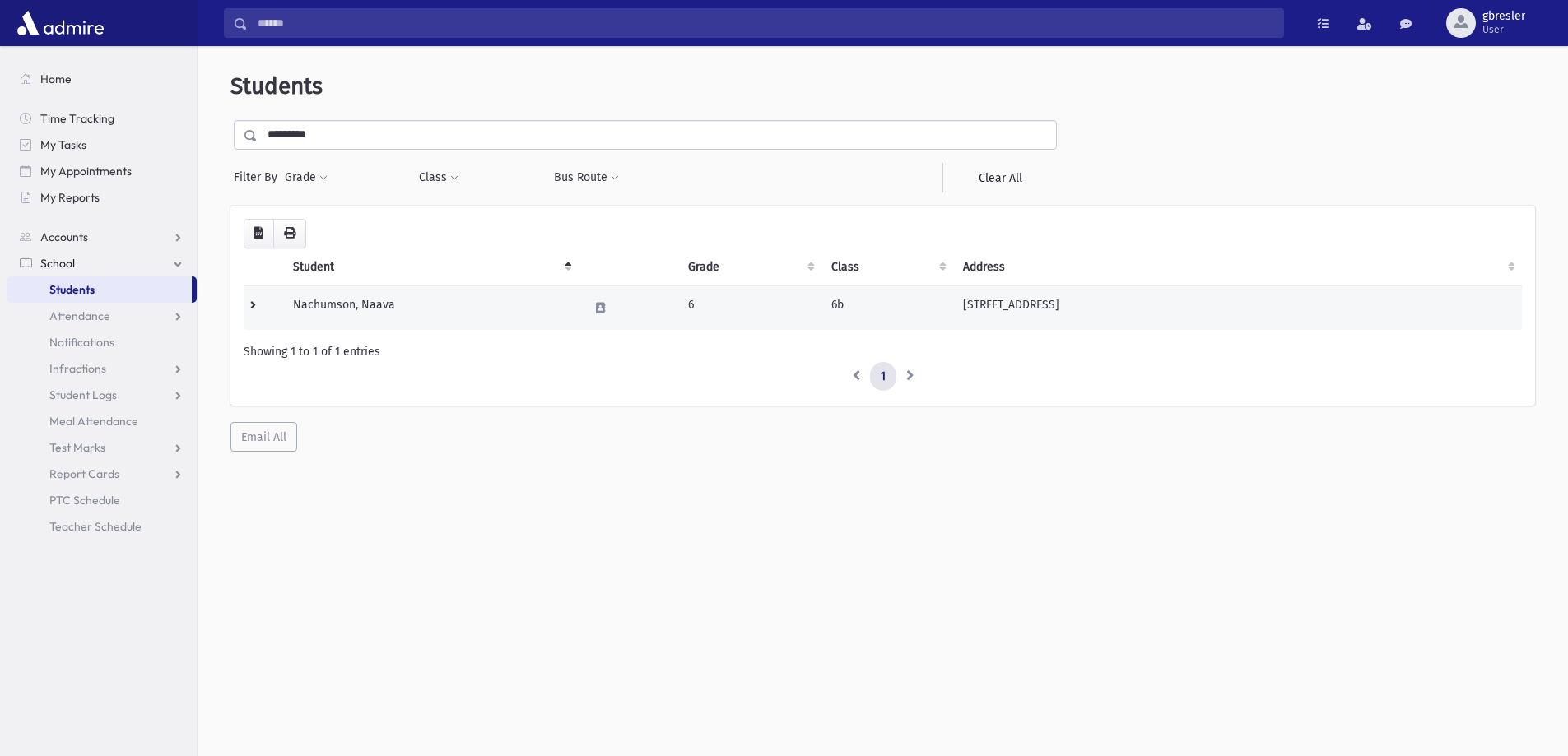
click at [358, 303] on td "Nachumson, Naava" at bounding box center [430, 307] width 295 height 44
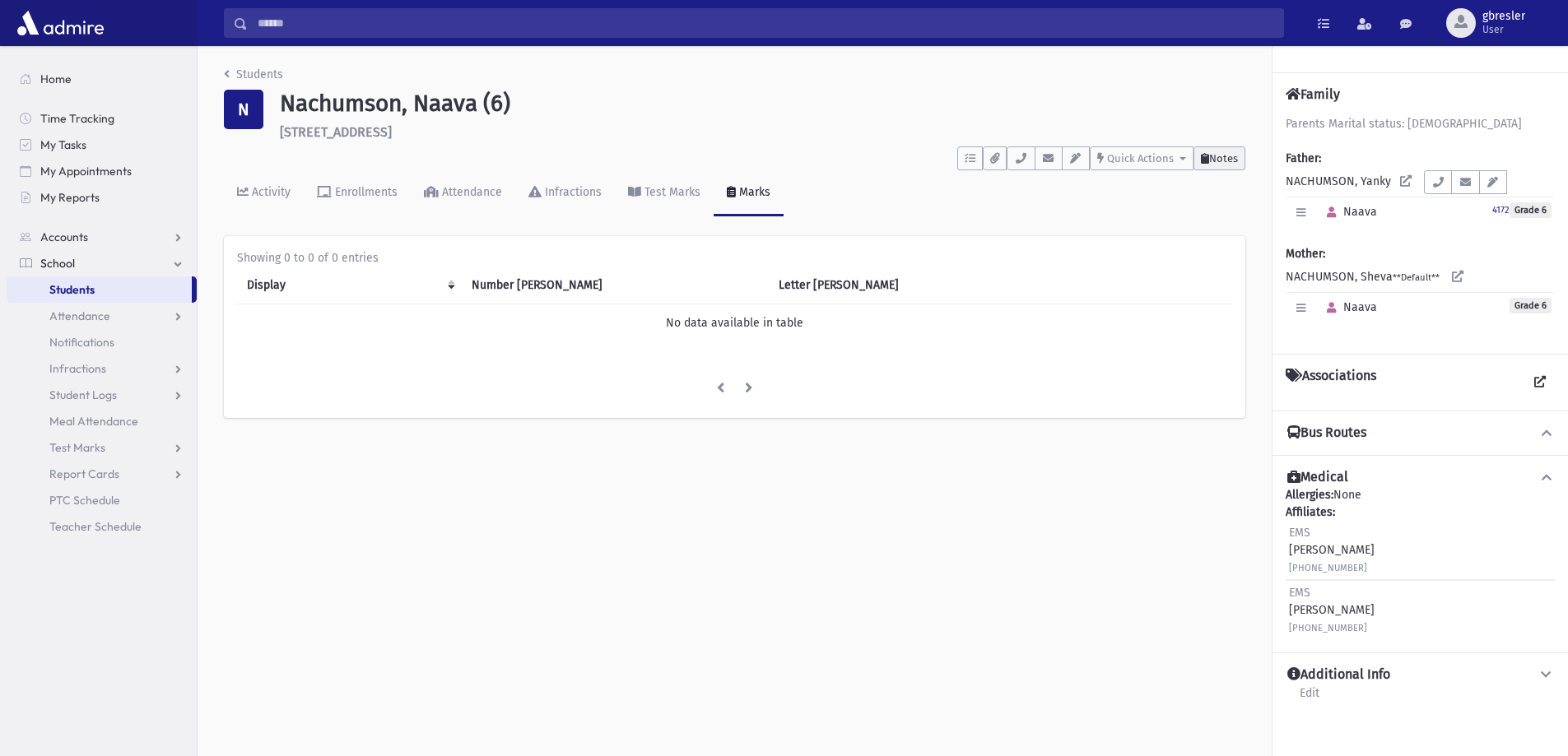
click at [1216, 150] on button "Notes" at bounding box center [1218, 157] width 52 height 23
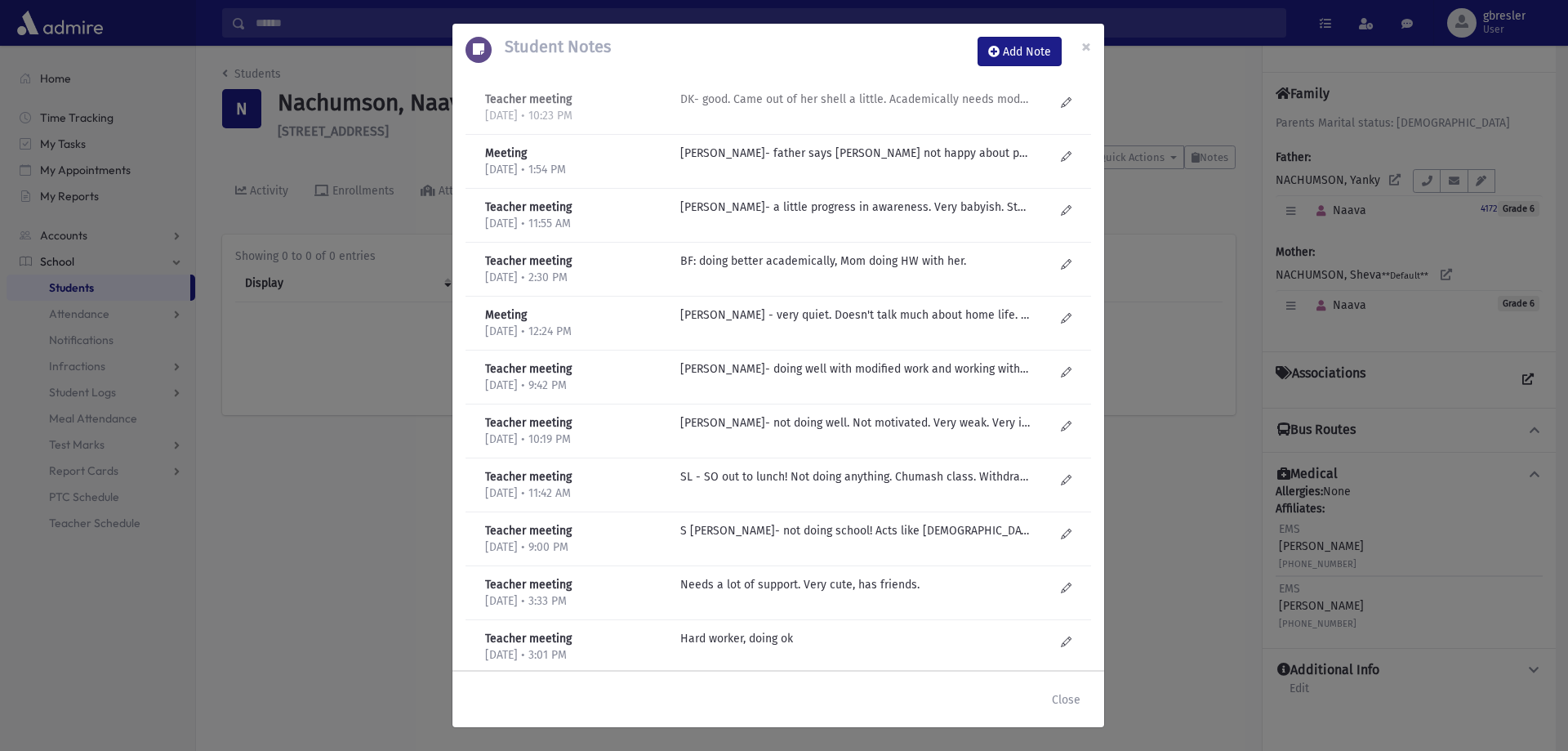
click at [845, 92] on p "DK- good. Came out of her shell a little. Academically needs modified but then …" at bounding box center [855, 99] width 350 height 17
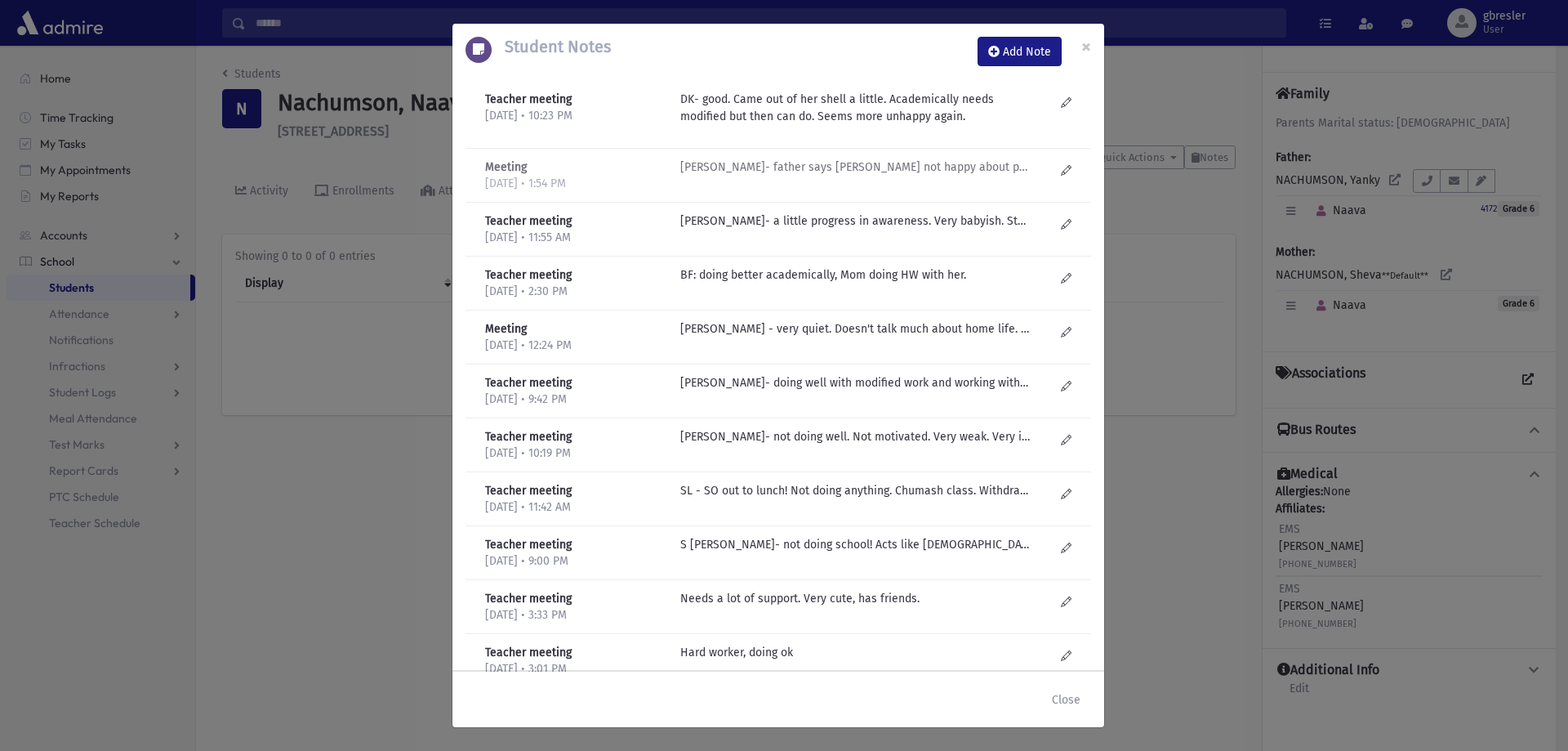
click at [809, 168] on p "J Golub- father says Naava not happy about parents getting remarried. She is ju…" at bounding box center [855, 167] width 350 height 17
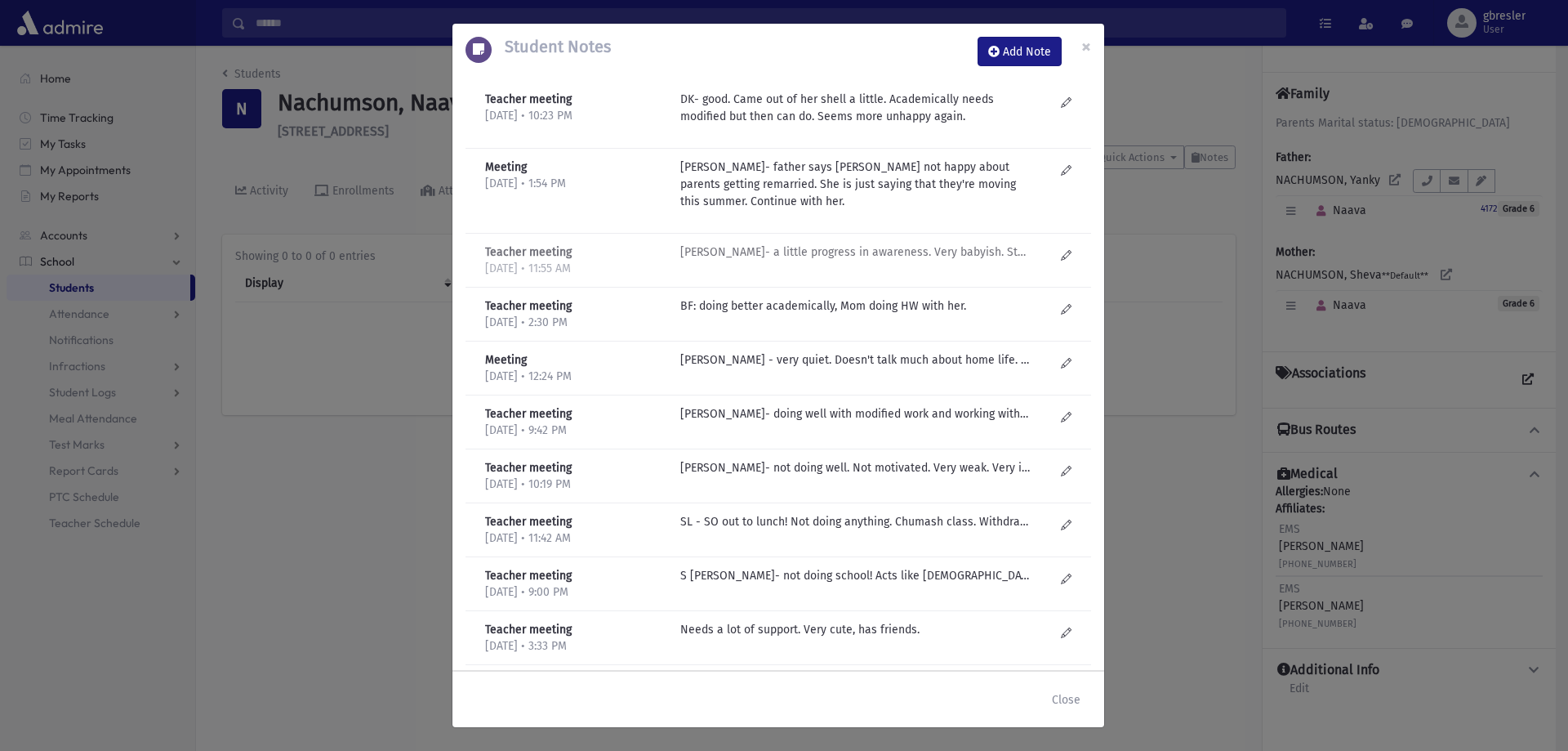
click at [848, 260] on p "Esty Schachar- a little progress in awareness. Very babyish. Started to figure …" at bounding box center [855, 252] width 350 height 17
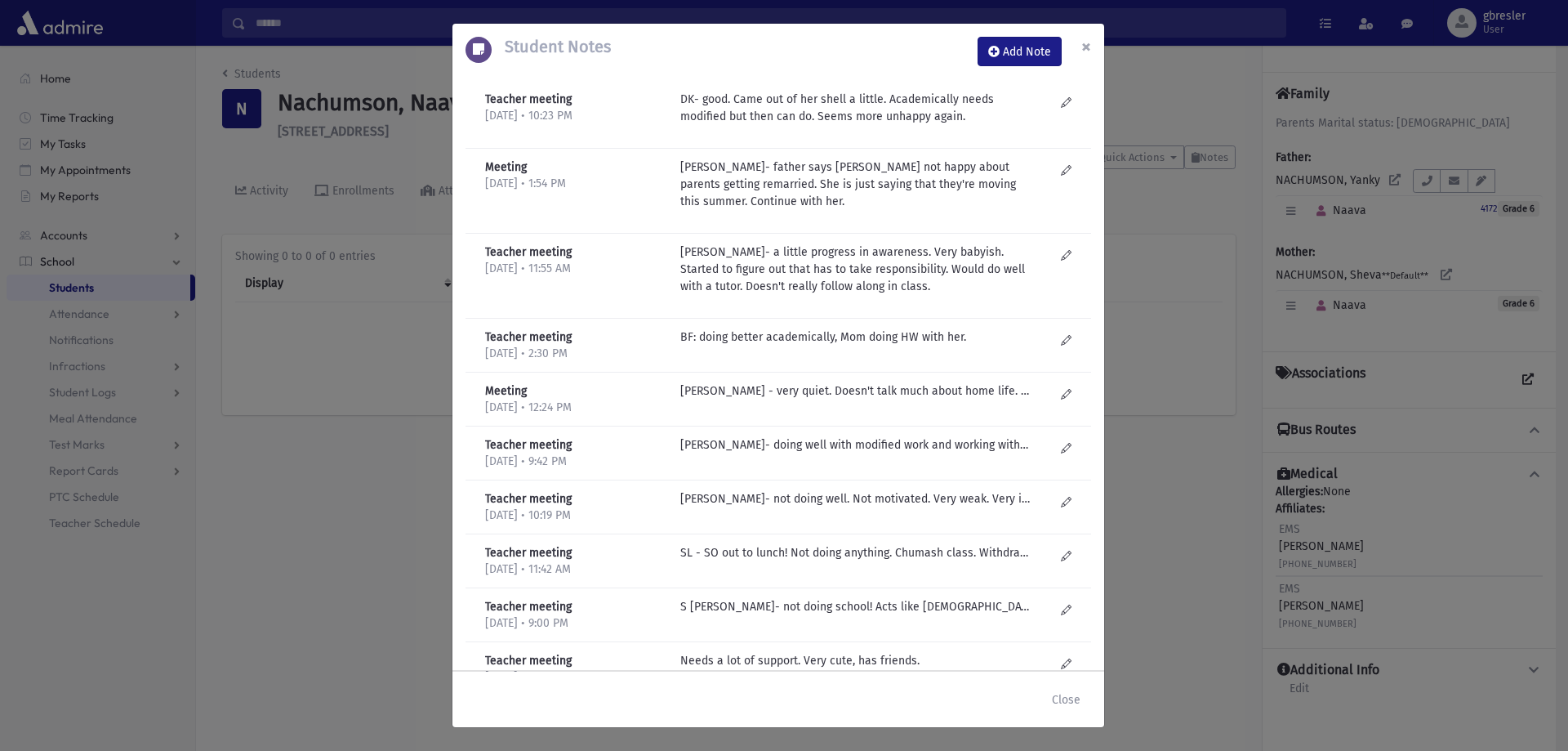
click at [1083, 48] on span "×" at bounding box center [1086, 47] width 10 height 23
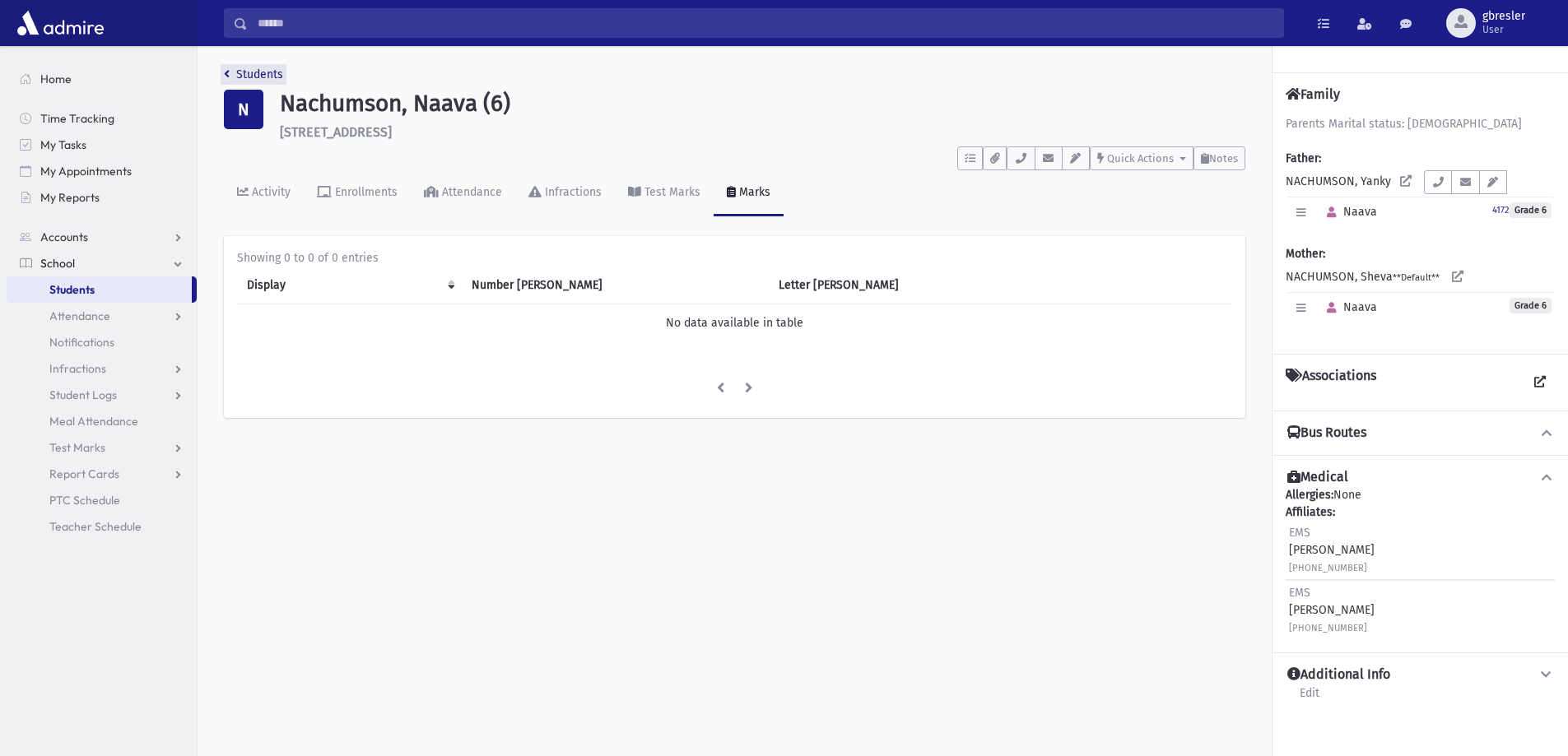
click at [239, 76] on link "Students" at bounding box center [253, 74] width 59 height 14
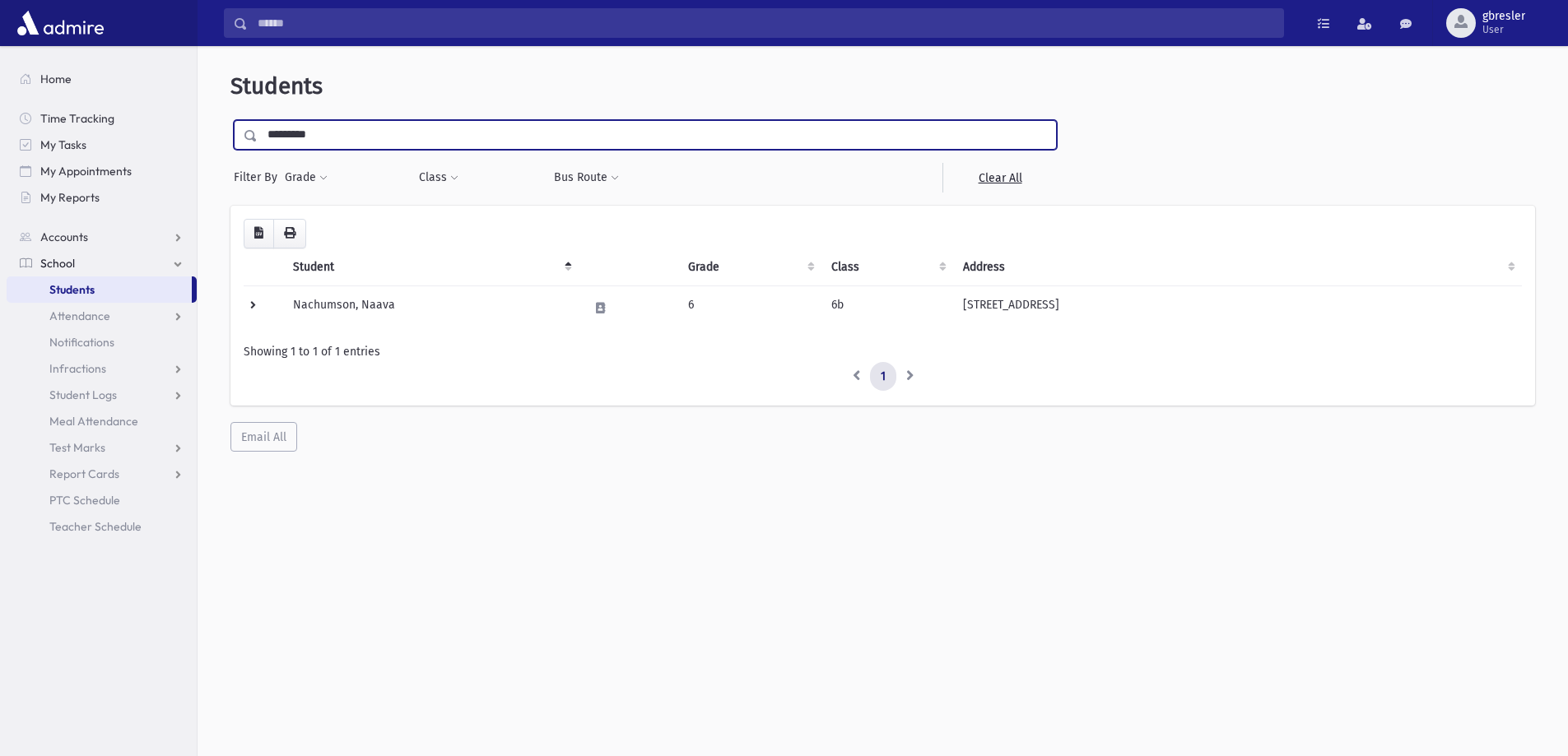
drag, startPoint x: 336, startPoint y: 135, endPoint x: 226, endPoint y: 156, distance: 112.0
click at [230, 156] on div "Students ********* Filter By Grade * * * * * * * * * * Filter Class" at bounding box center [883, 261] width 1357 height 419
type input "******"
click at [231, 120] on input "submit" at bounding box center [253, 131] width 46 height 22
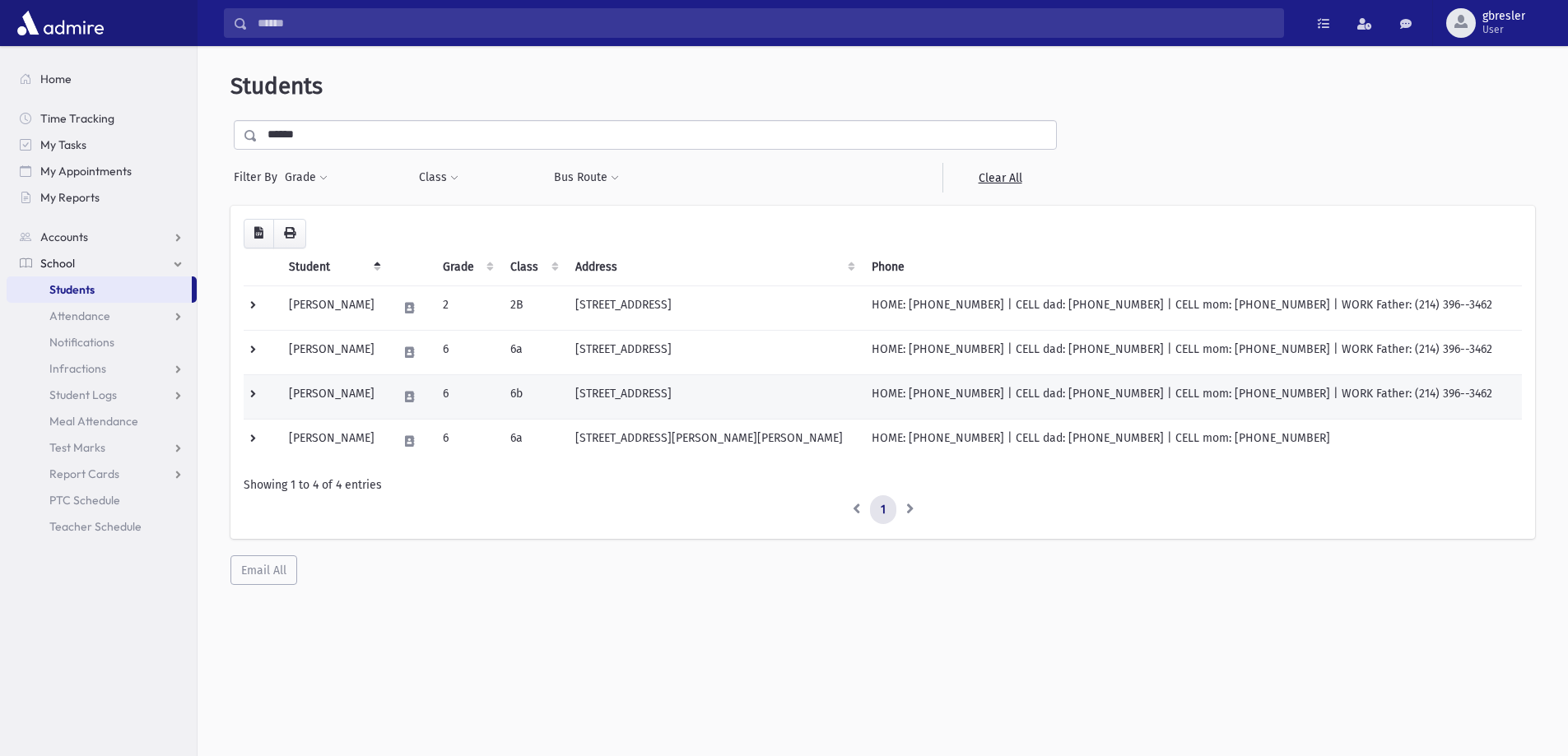
click at [321, 399] on td "Neuman, Rachel" at bounding box center [334, 396] width 109 height 44
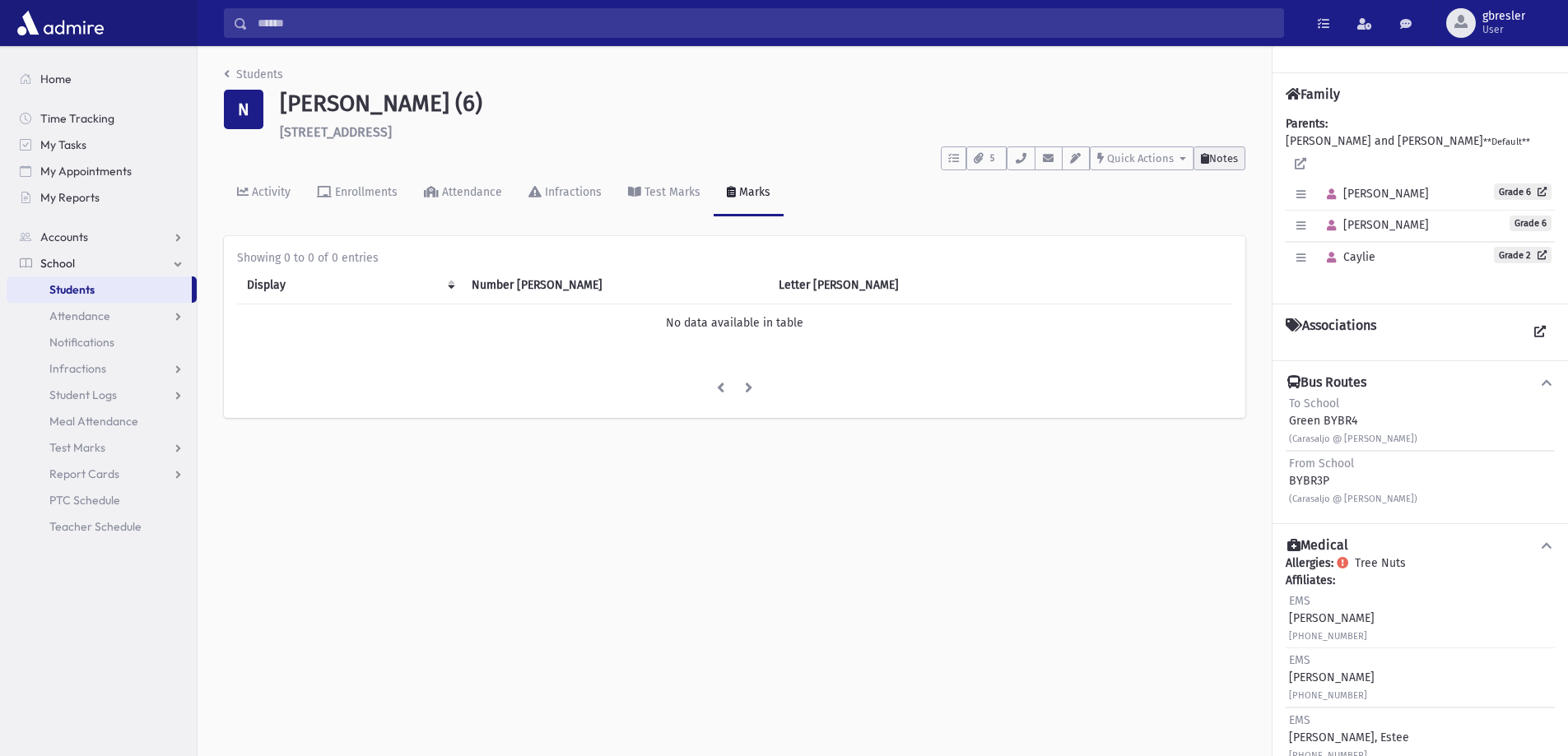
click at [1232, 154] on span "Notes" at bounding box center [1223, 157] width 29 height 12
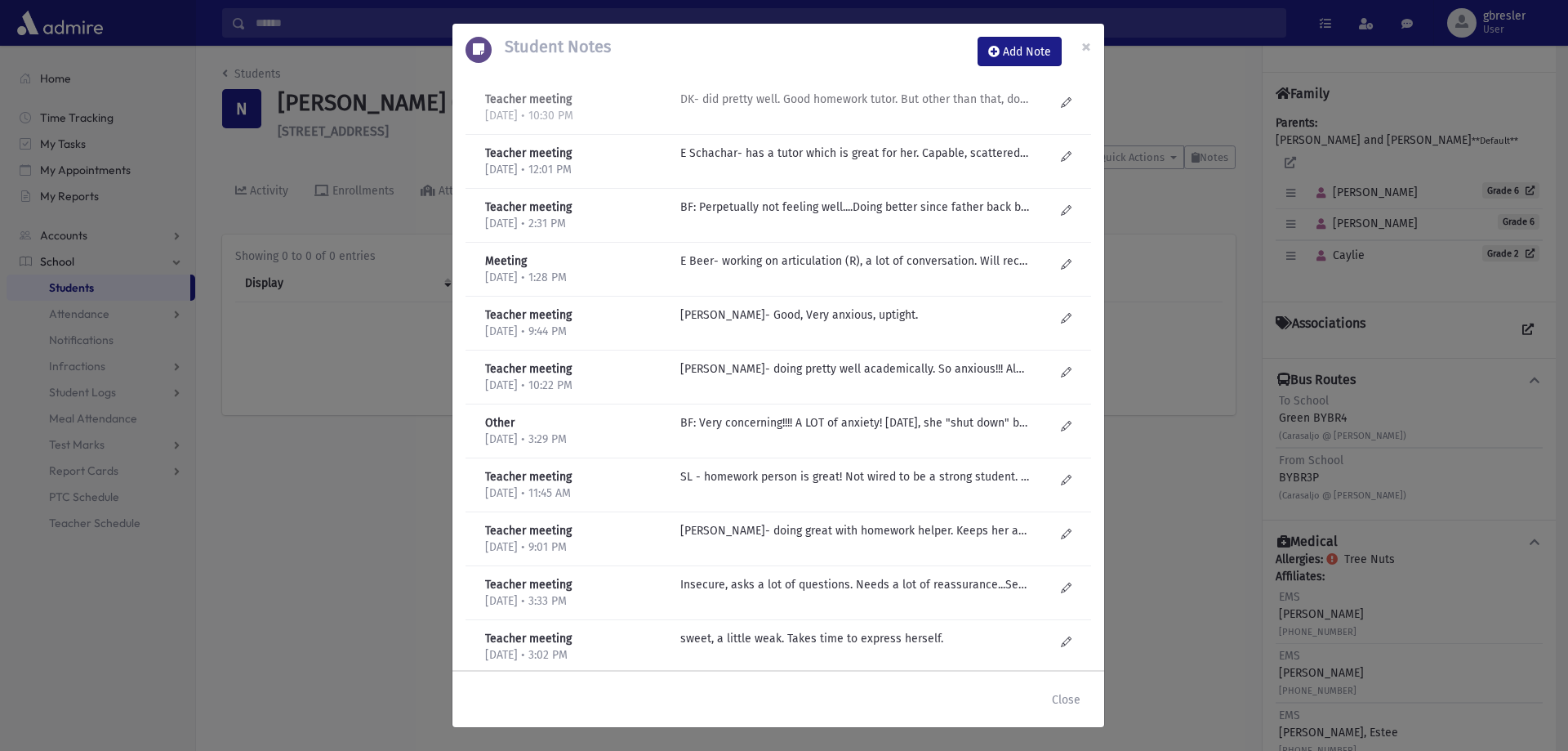
click at [854, 111] on div "DK- did pretty well. Good homework tutor. But other than that, doesn't do her o…" at bounding box center [868, 107] width 391 height 34
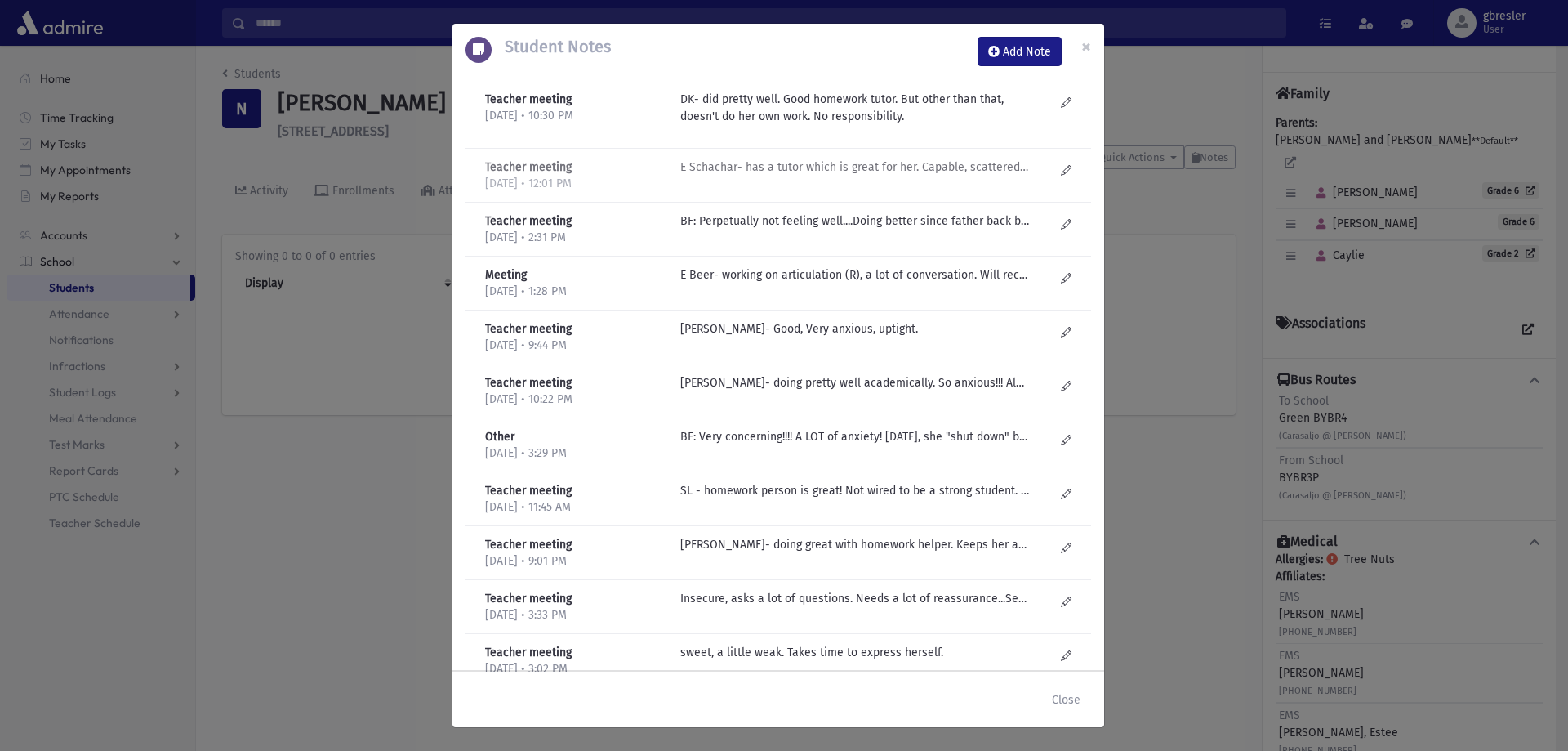
click at [835, 171] on p "E Schachar- has a tutor which is great for her. Capable, scattered. Has good qu…" at bounding box center [855, 167] width 350 height 17
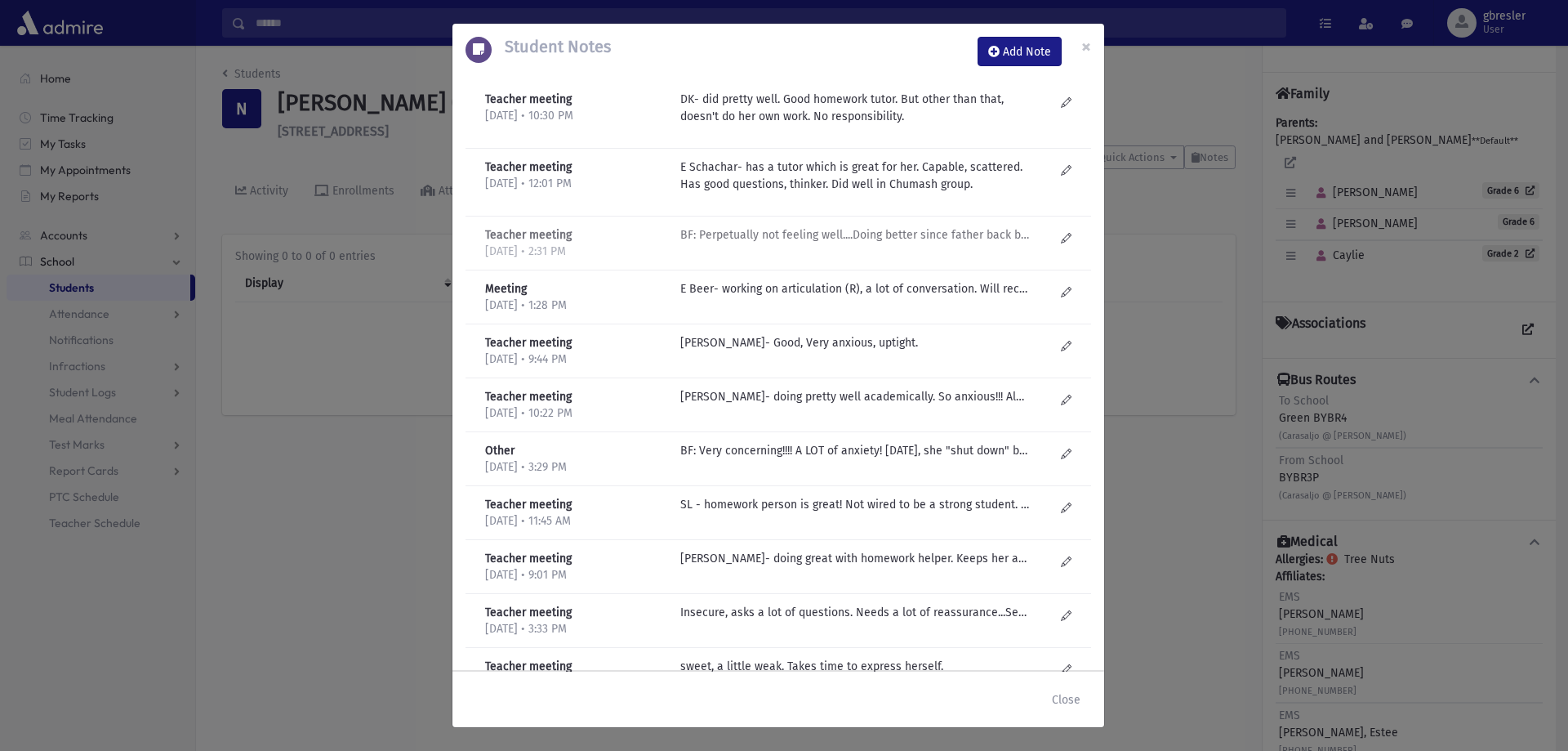
click at [800, 234] on p "BF: Perpetually not feeling well....Doing better since father back but still co…" at bounding box center [855, 235] width 350 height 17
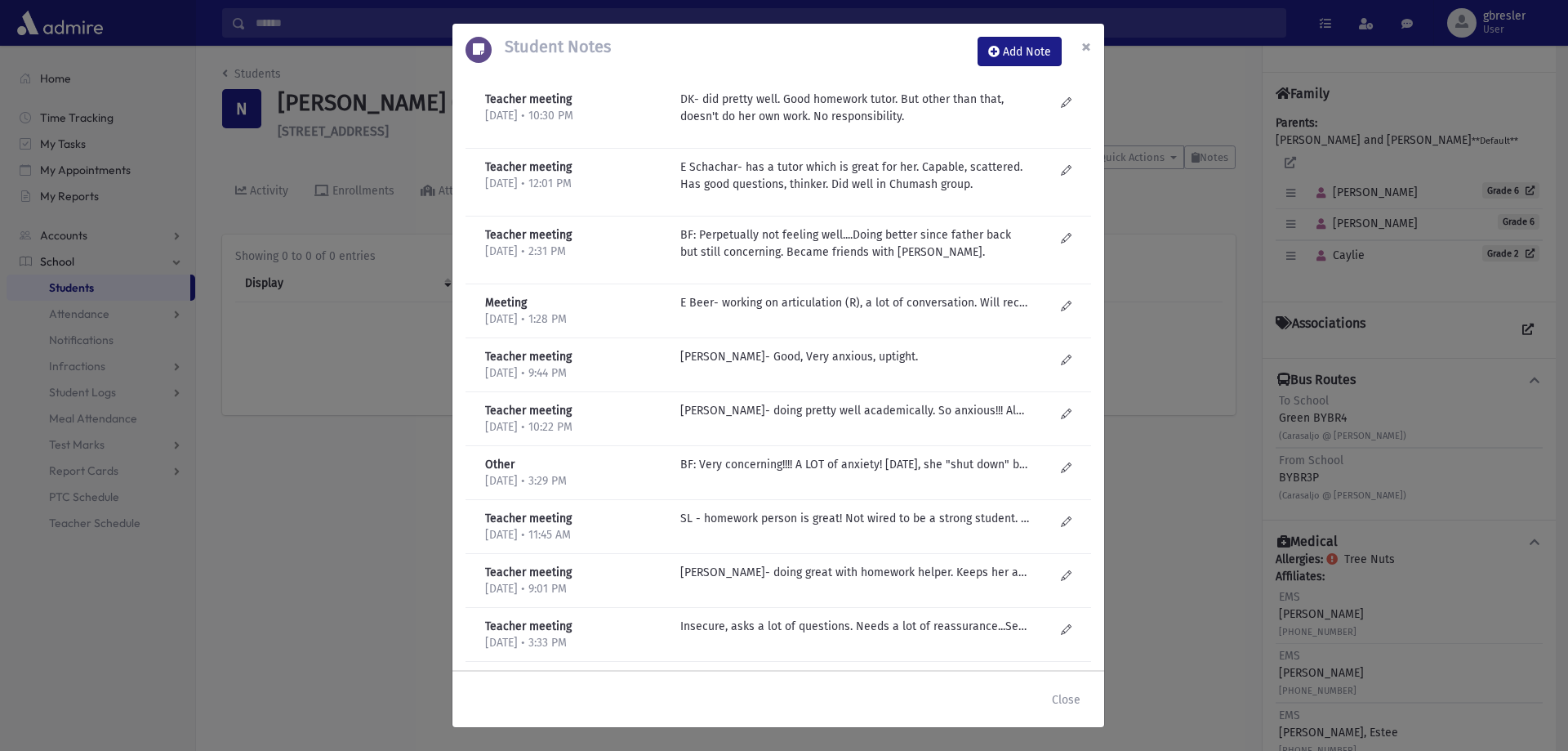
click at [1094, 43] on button "×" at bounding box center [1086, 46] width 36 height 46
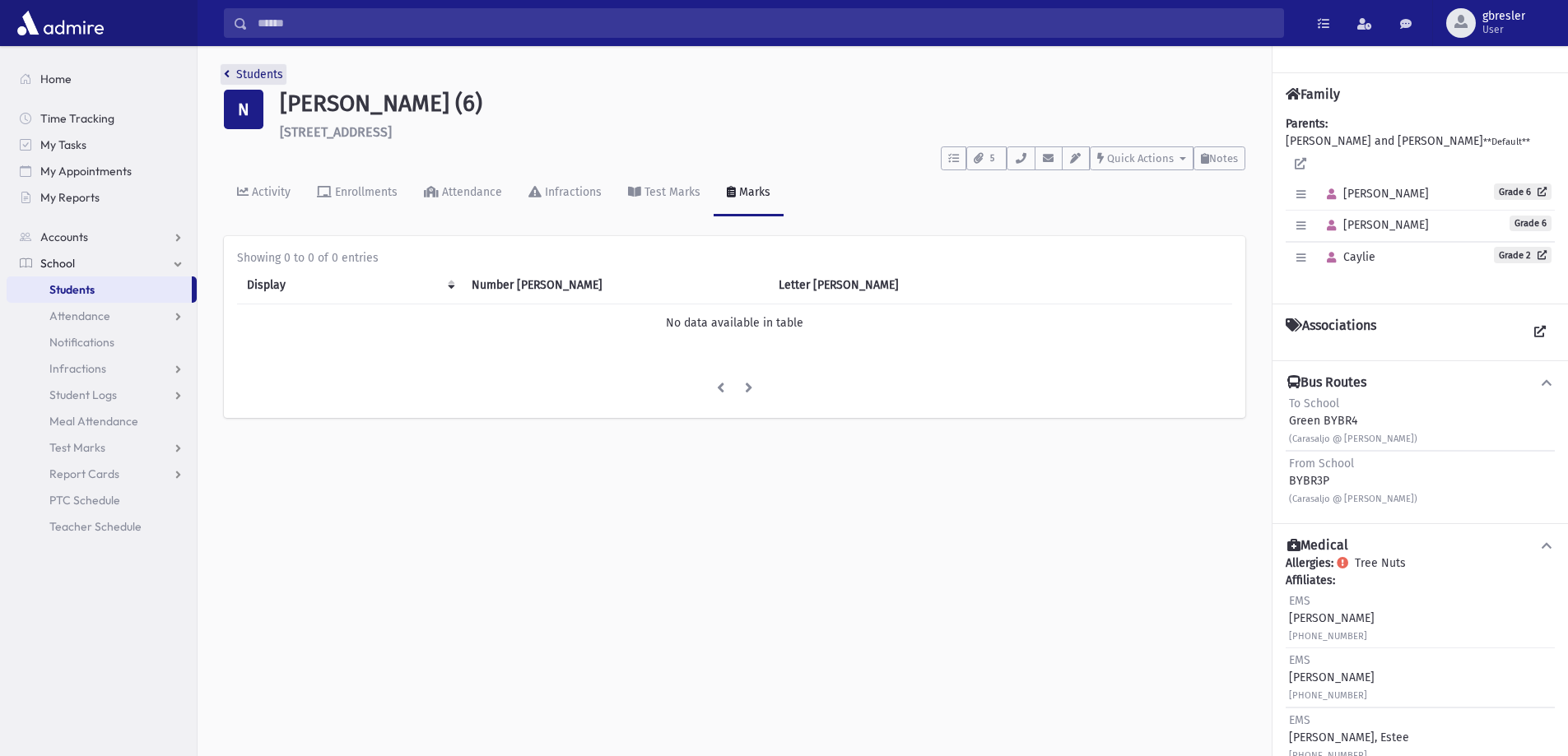
click at [279, 71] on link "Students" at bounding box center [253, 74] width 59 height 14
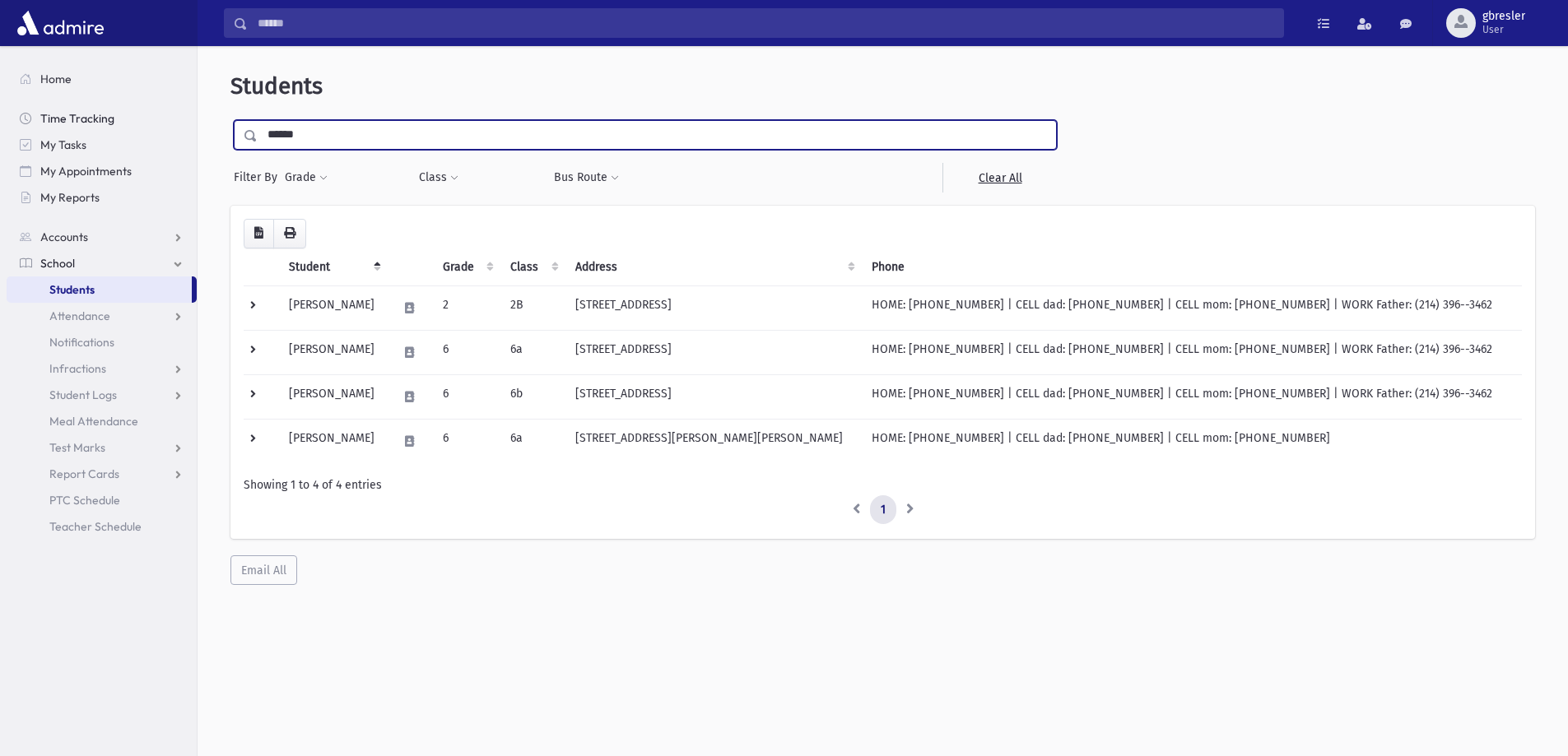
drag, startPoint x: 325, startPoint y: 139, endPoint x: 62, endPoint y: 127, distance: 263.3
click at [62, 127] on div "Search Results All Accounts" at bounding box center [784, 400] width 1568 height 800
type input "********"
click at [231, 120] on input "submit" at bounding box center [253, 131] width 46 height 22
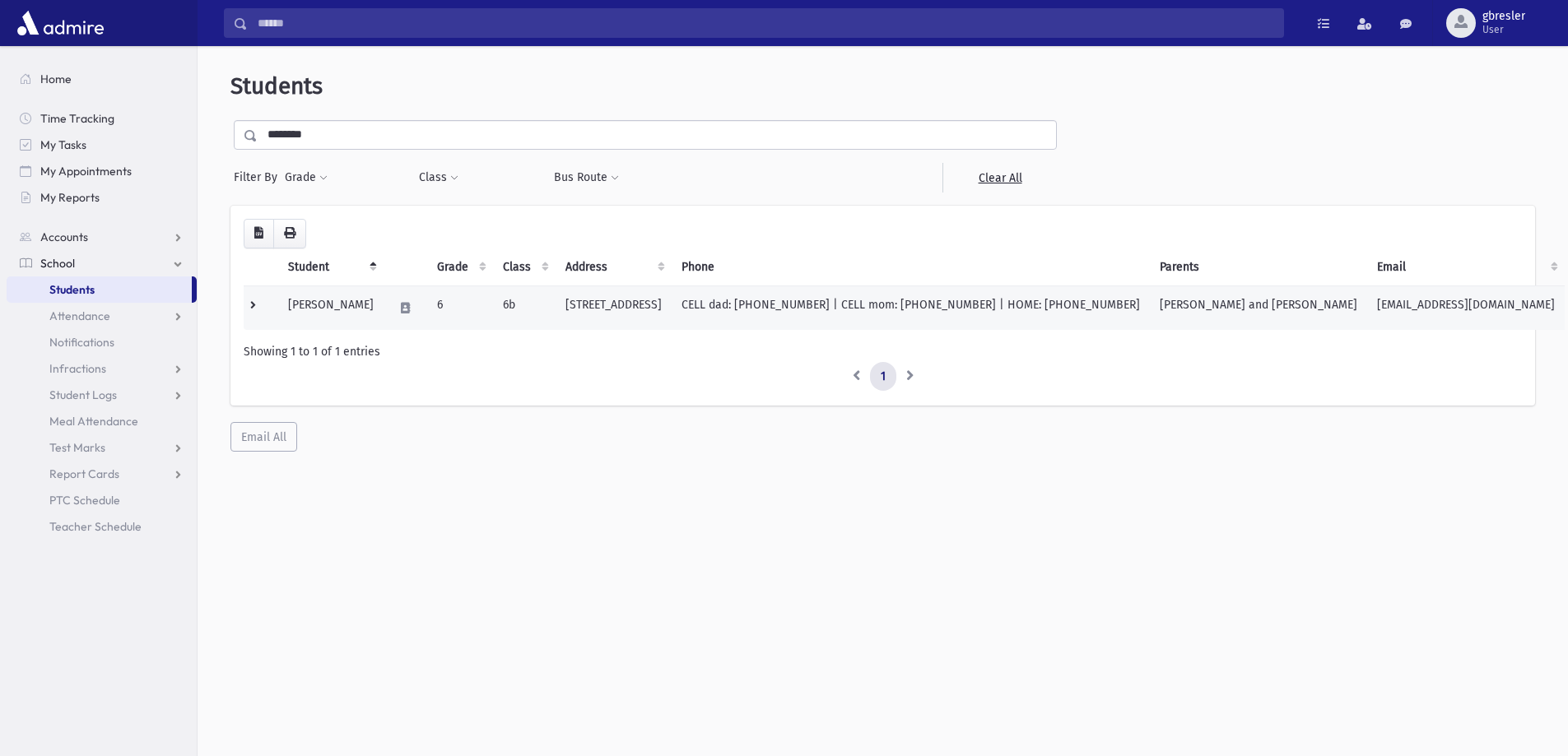
click at [341, 307] on td "Shadpour, Adele" at bounding box center [331, 307] width 105 height 44
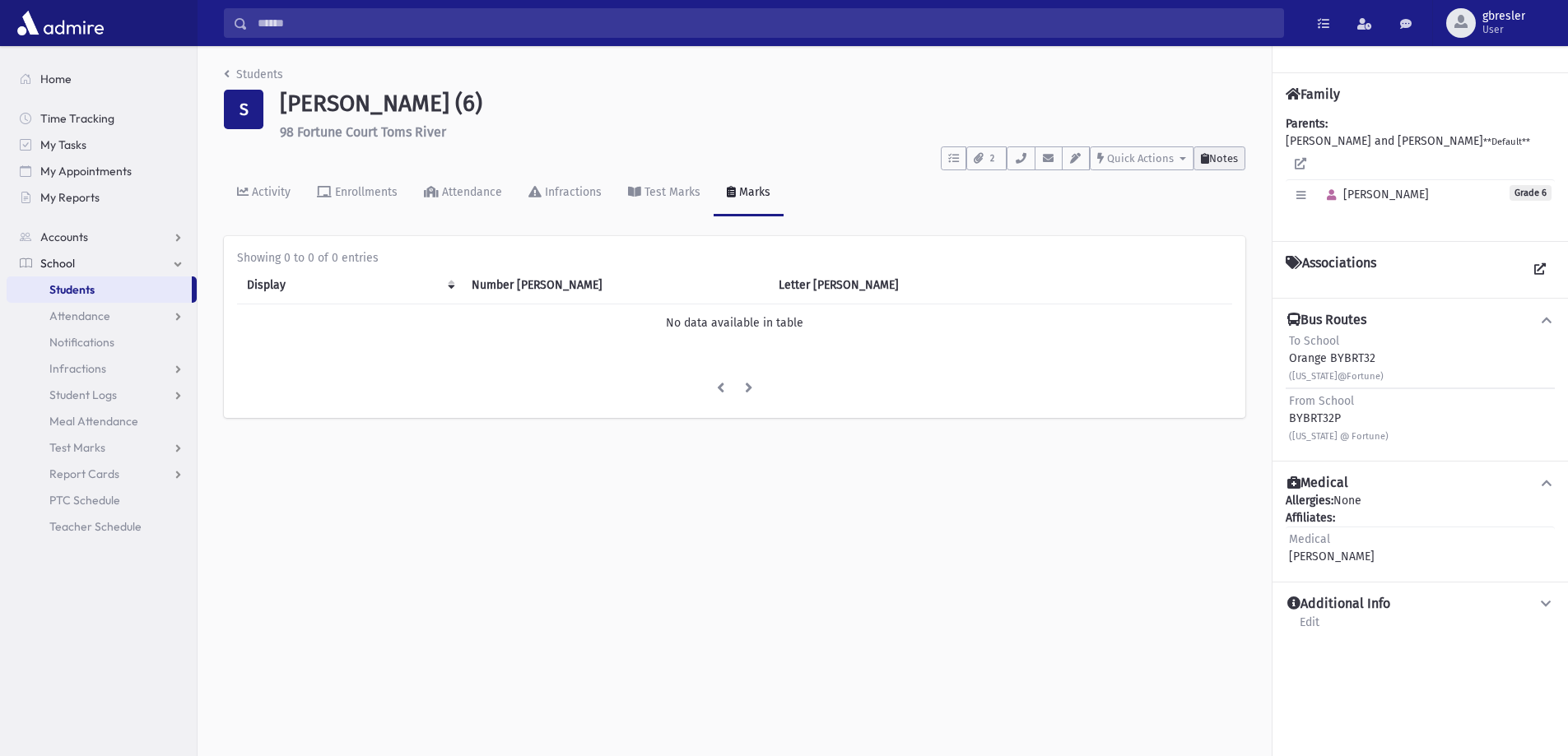
click at [1232, 158] on span "Notes" at bounding box center [1223, 157] width 29 height 12
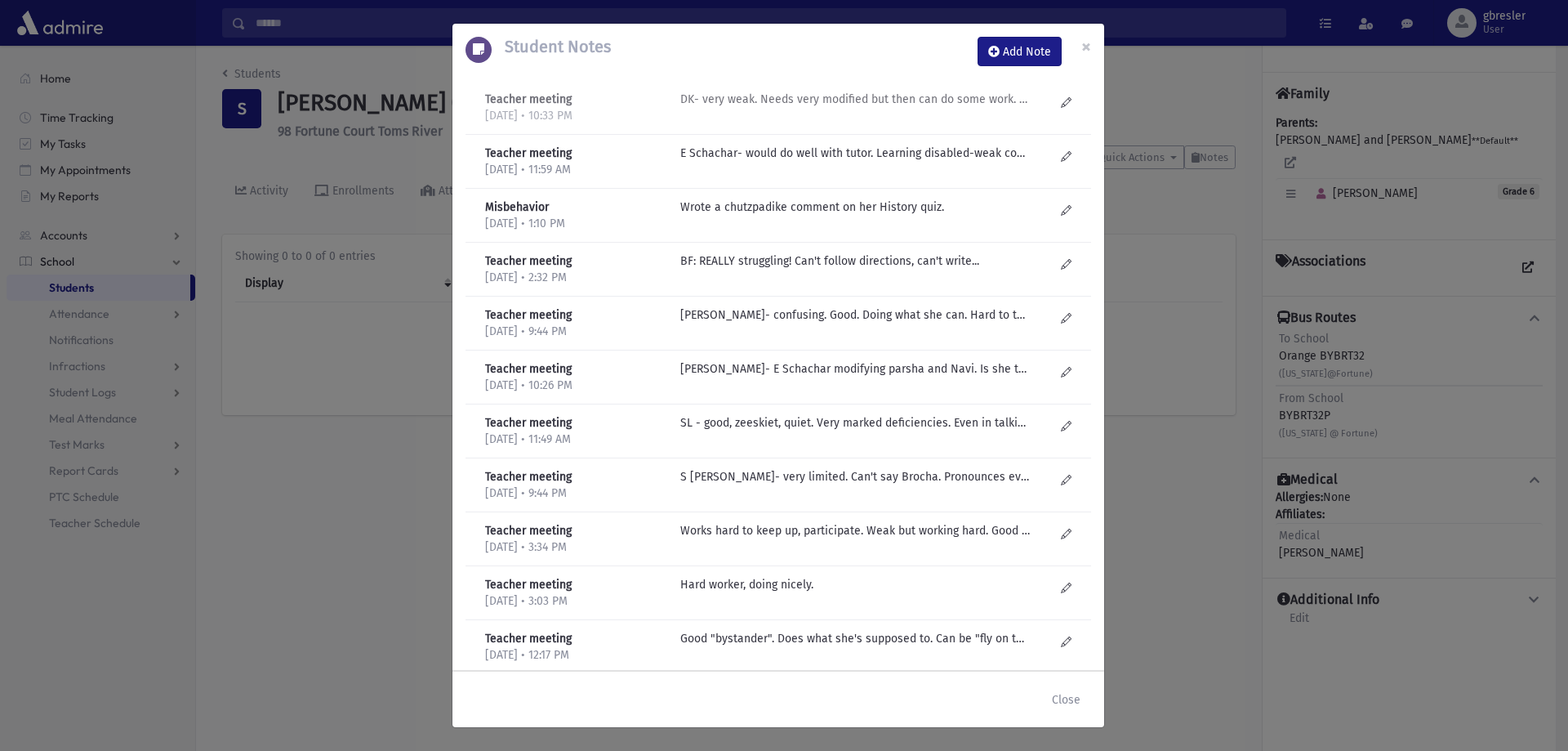
click at [828, 103] on p "DK- very weak. Needs very modified but then can do some work. Doesn't ask for h…" at bounding box center [855, 99] width 350 height 17
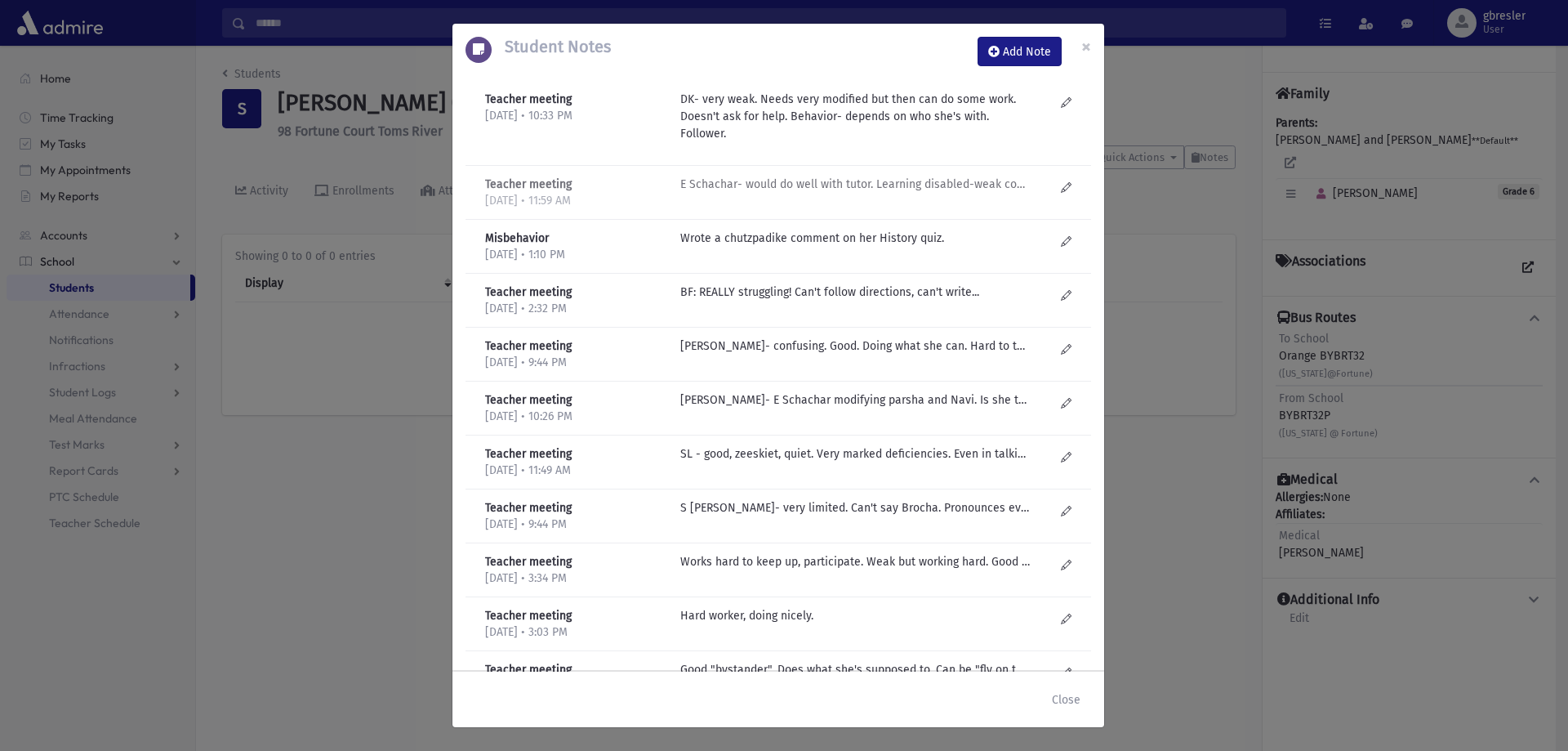
click at [792, 197] on div "E Schachar- would do well with tutor. Learning disabled-weak comprehension. Lan…" at bounding box center [868, 193] width 391 height 34
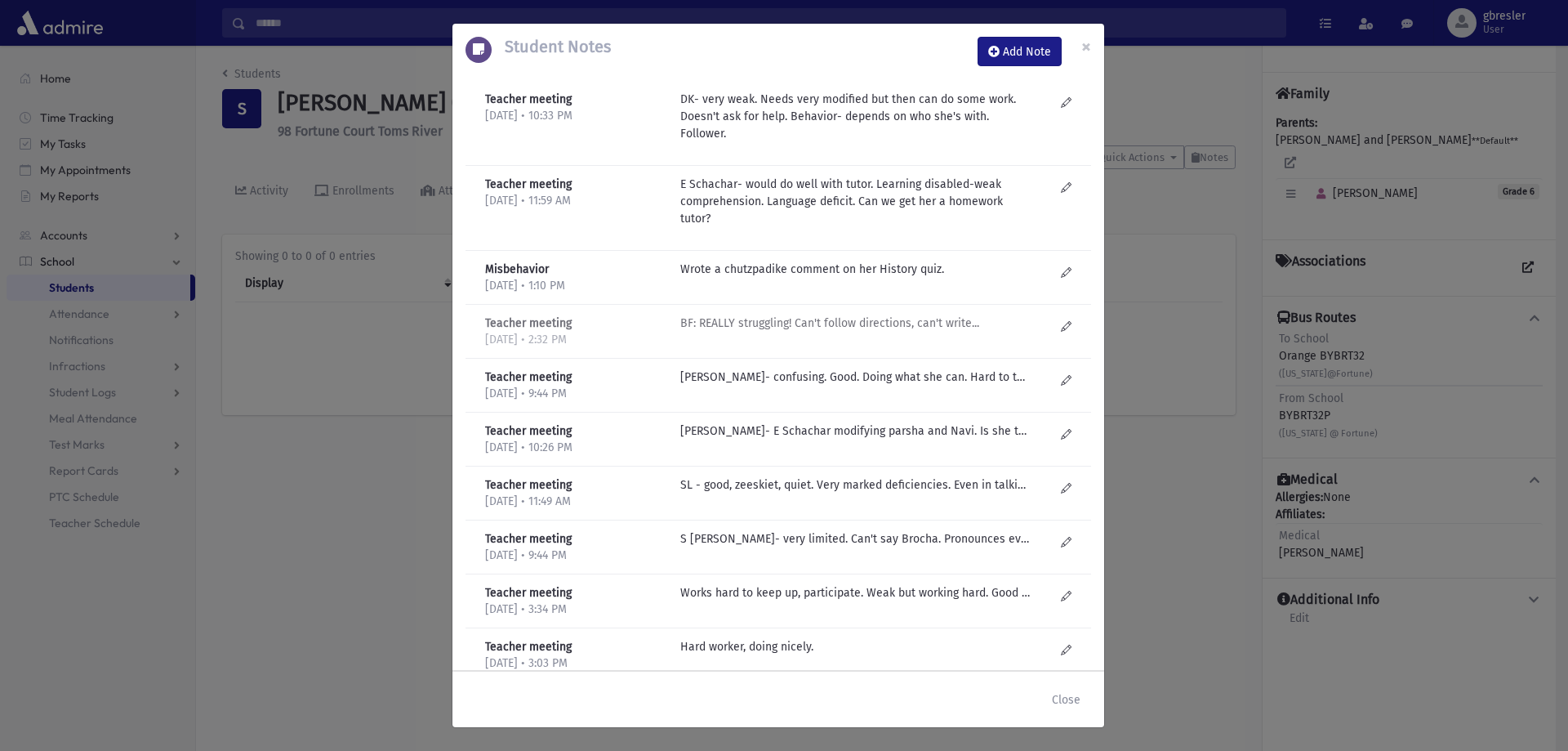
click at [837, 317] on p "BF: REALLY struggling! Can't follow directions, can't write..." at bounding box center [855, 323] width 350 height 17
click at [1092, 49] on button "×" at bounding box center [1086, 46] width 36 height 46
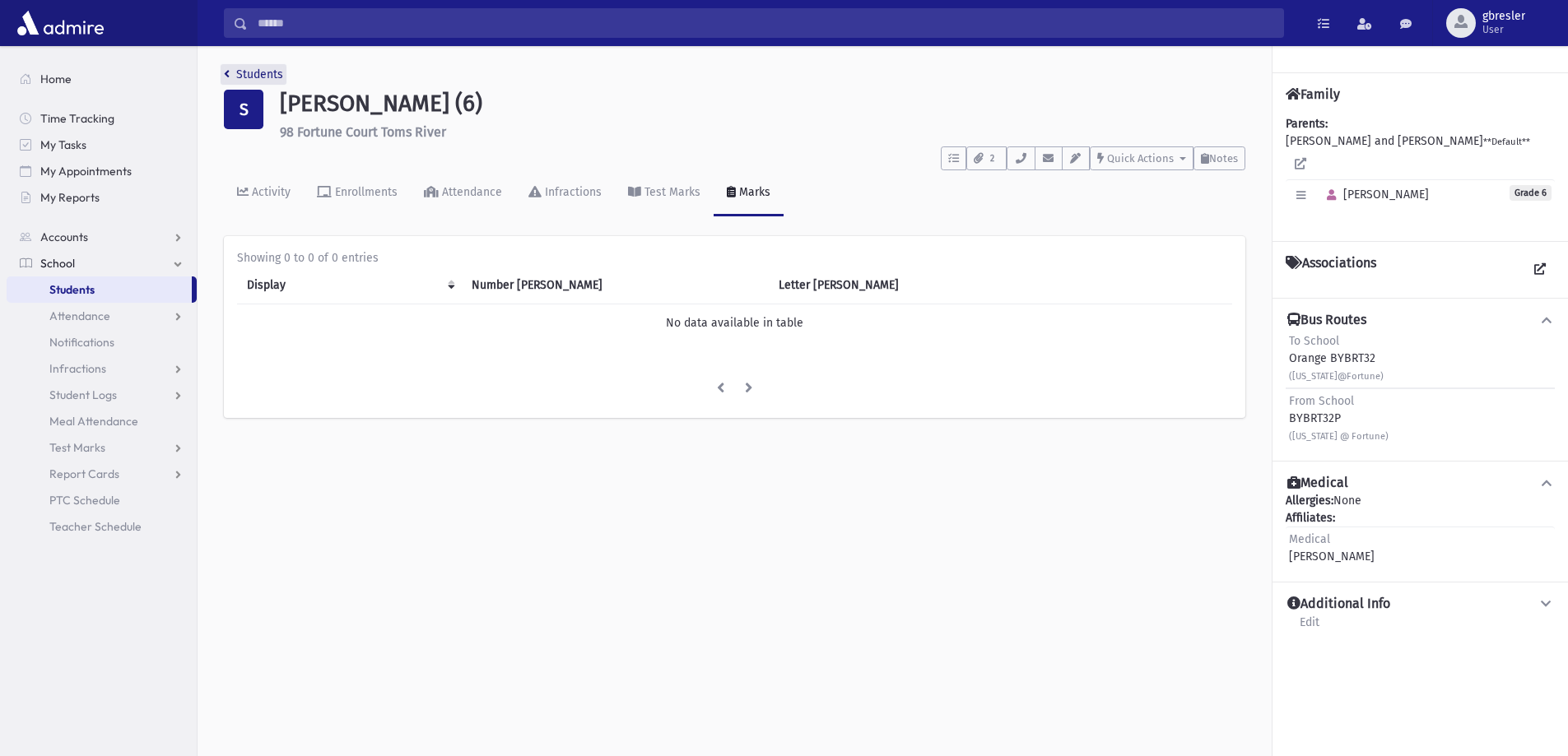
click at [252, 80] on link "Students" at bounding box center [253, 74] width 59 height 14
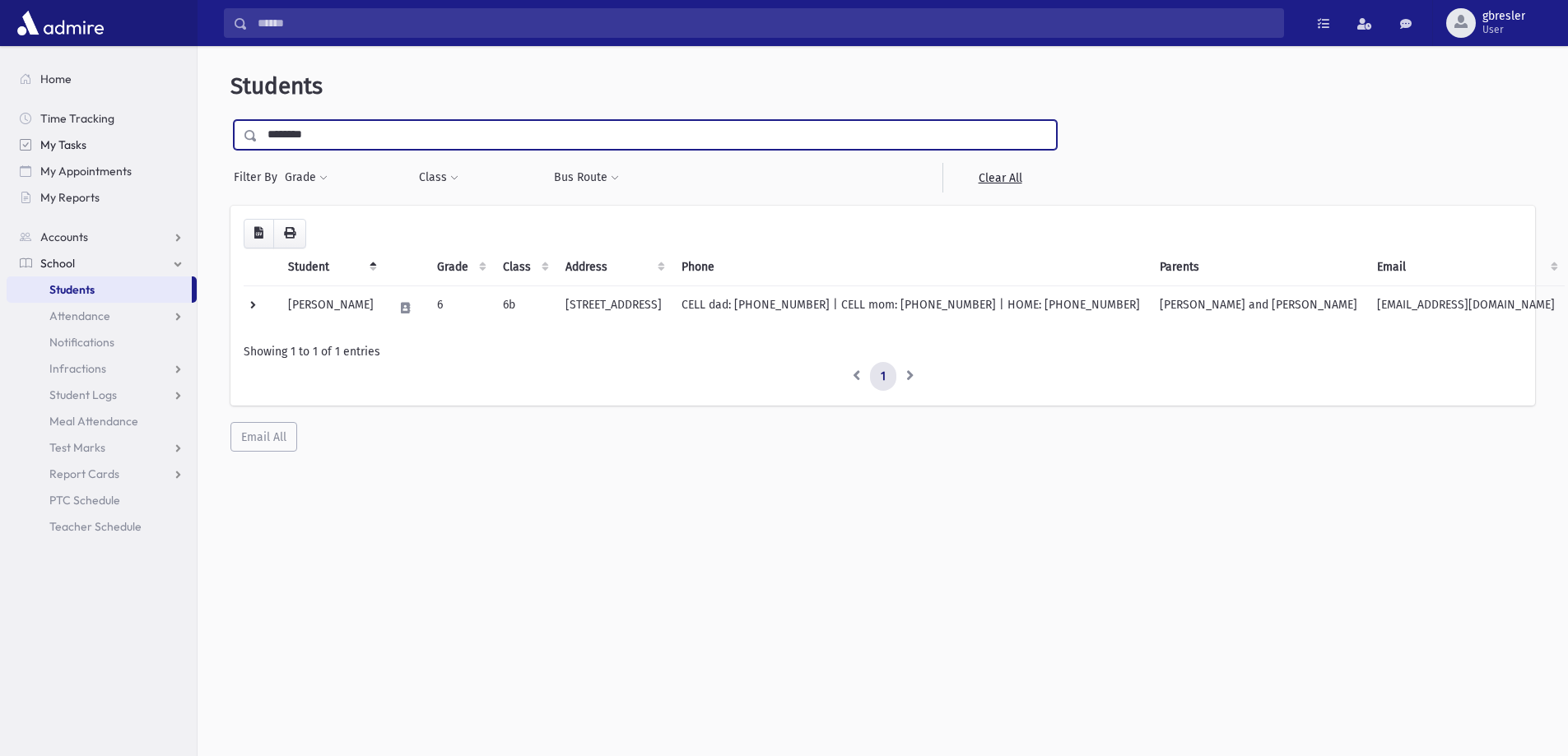
drag, startPoint x: 341, startPoint y: 135, endPoint x: 141, endPoint y: 142, distance: 200.1
click at [151, 142] on div "Search Results All Accounts" at bounding box center [784, 400] width 1568 height 800
type input "*****"
click at [231, 120] on input "submit" at bounding box center [253, 131] width 46 height 22
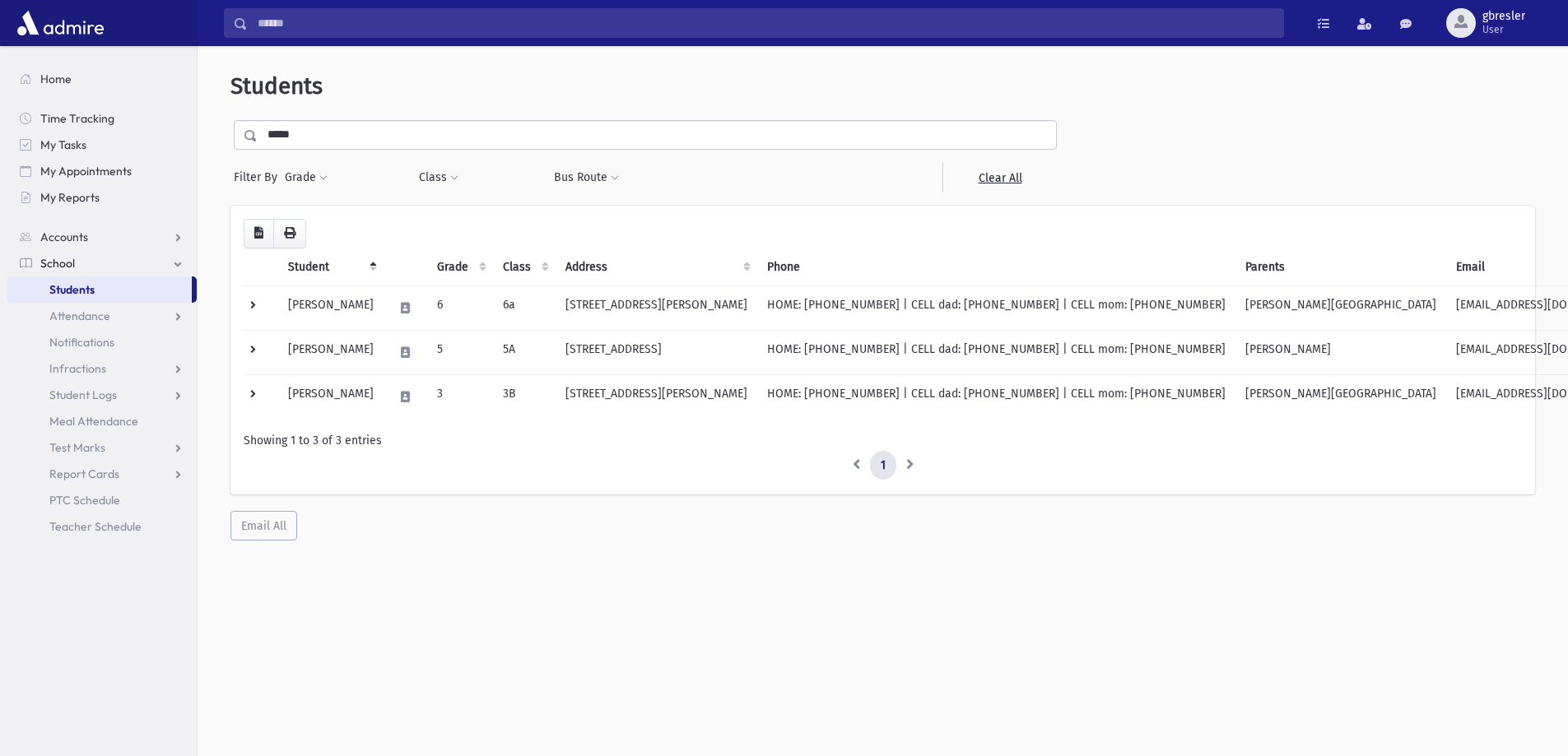
scroll to position [44, 0]
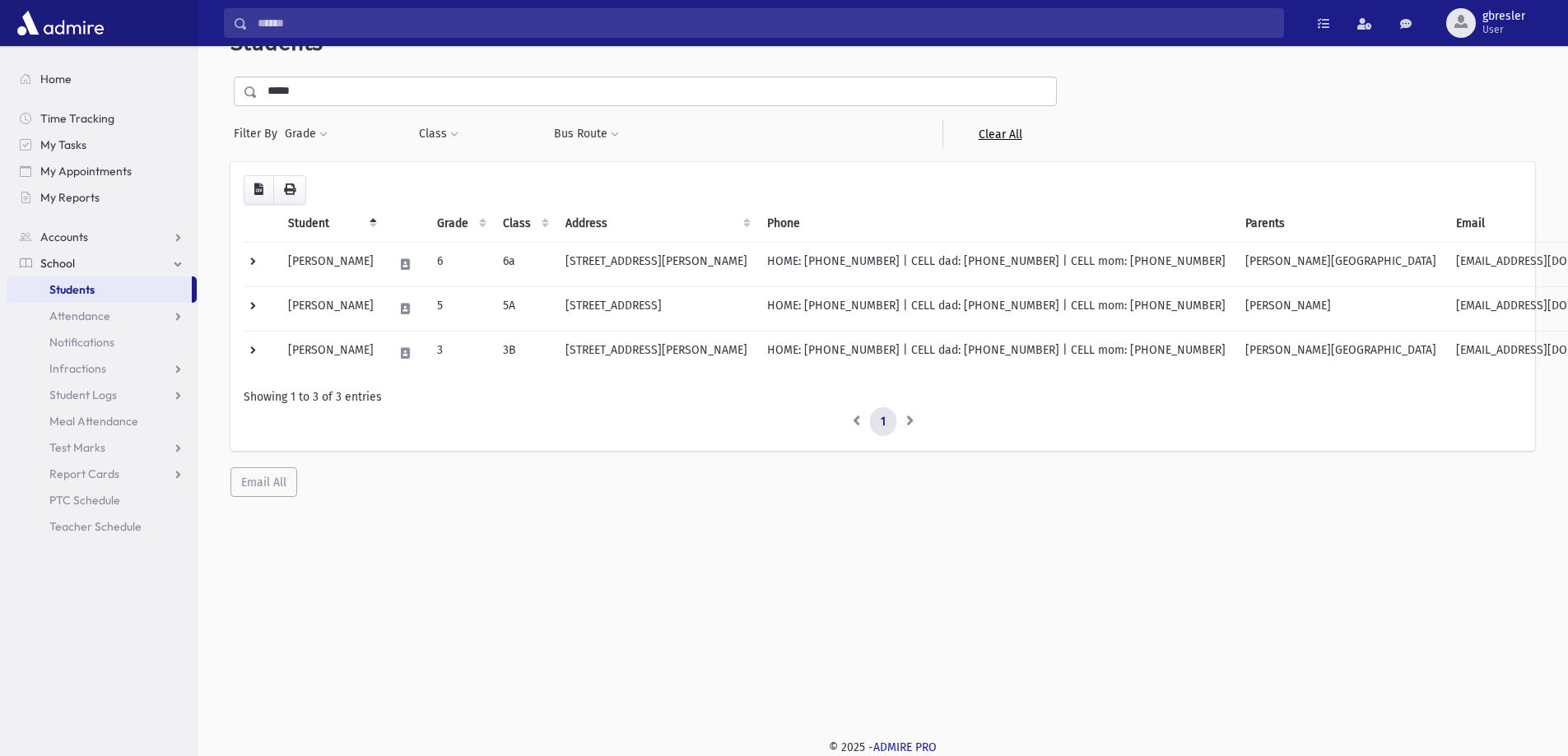
click at [993, 137] on link "Clear All" at bounding box center [999, 134] width 114 height 30
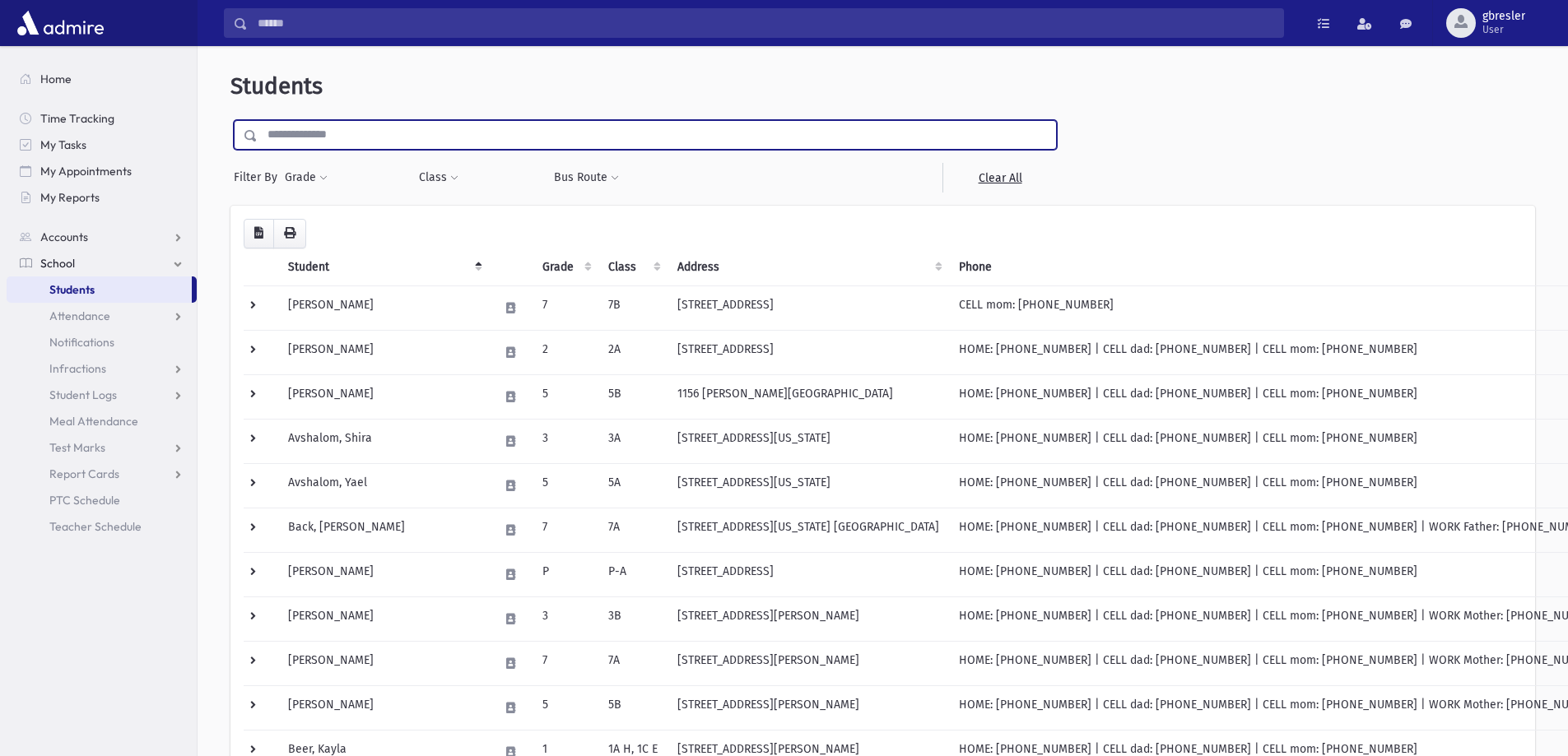
click at [331, 138] on input "text" at bounding box center [657, 135] width 799 height 30
